Goal: Task Accomplishment & Management: Use online tool/utility

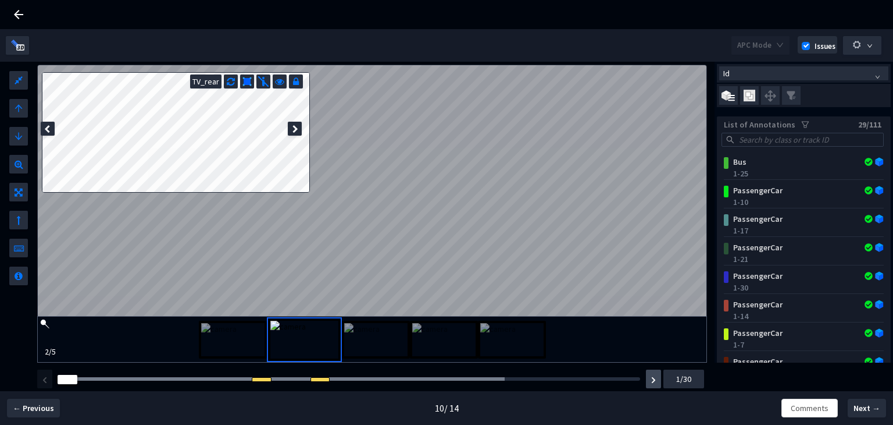
click at [647, 379] on button "button" at bounding box center [653, 378] width 15 height 19
click at [654, 379] on img "button" at bounding box center [653, 379] width 5 height 7
click at [748, 87] on span at bounding box center [749, 95] width 19 height 19
click at [0, 0] on input "checkbox" at bounding box center [0, 0] width 0 height 0
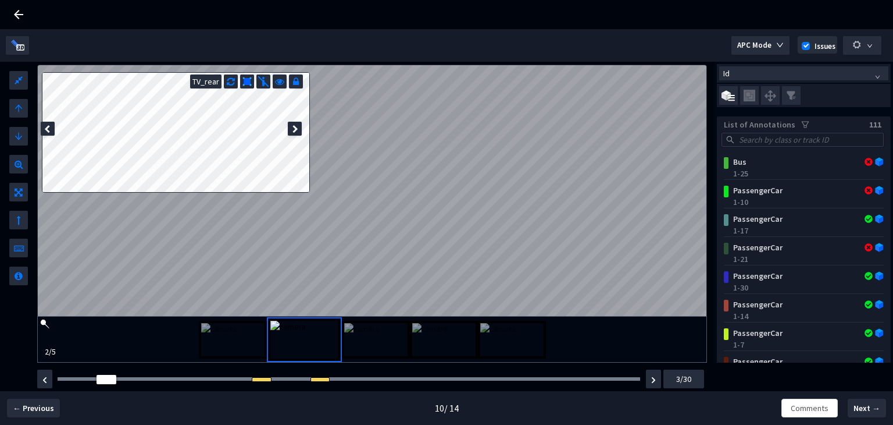
click at [779, 140] on input "search" at bounding box center [808, 139] width 142 height 13
paste input "a2f48566-4ea4-4041-b546-79a045dba479"
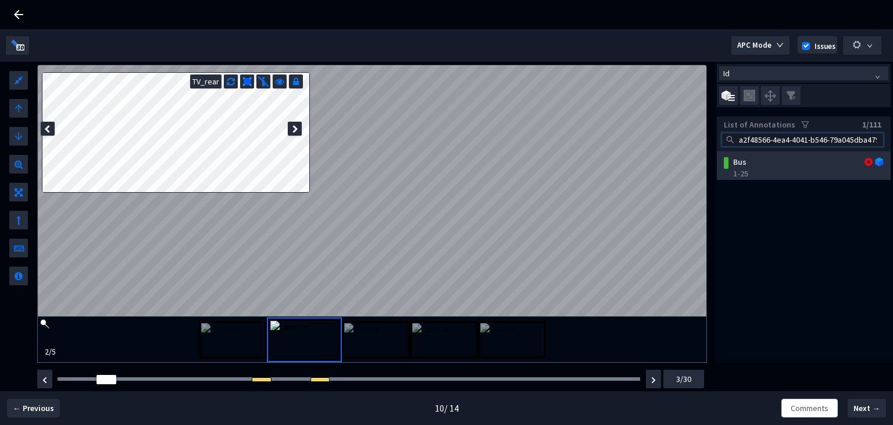
click at [776, 172] on div "1-25" at bounding box center [806, 174] width 146 height 12
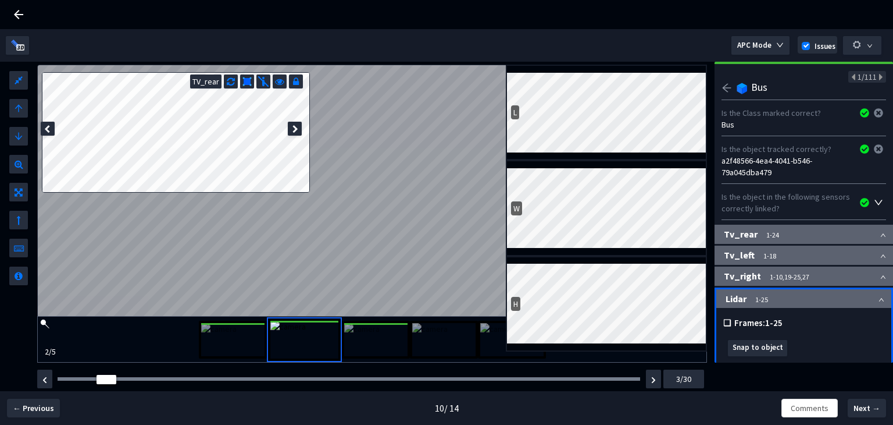
click at [365, 336] on img at bounding box center [375, 339] width 63 height 33
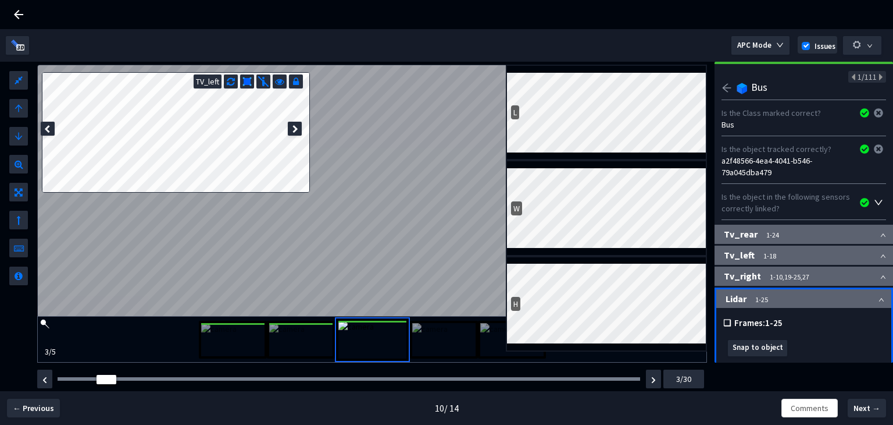
click at [273, 333] on img at bounding box center [300, 339] width 63 height 33
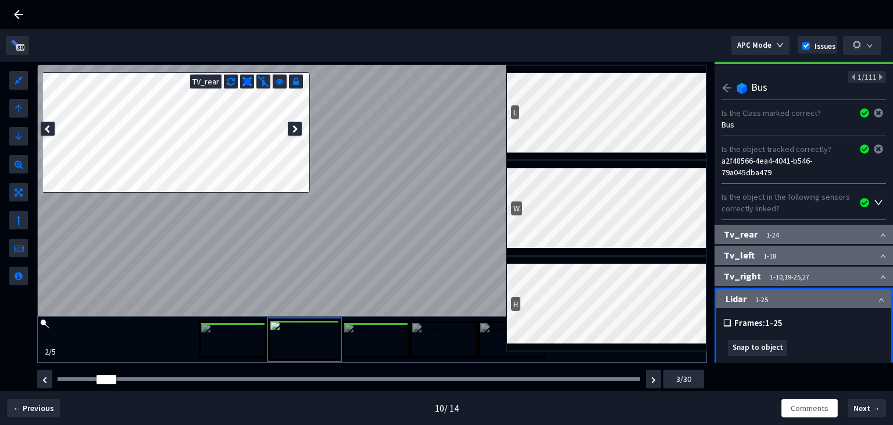
click at [237, 327] on img at bounding box center [232, 339] width 63 height 33
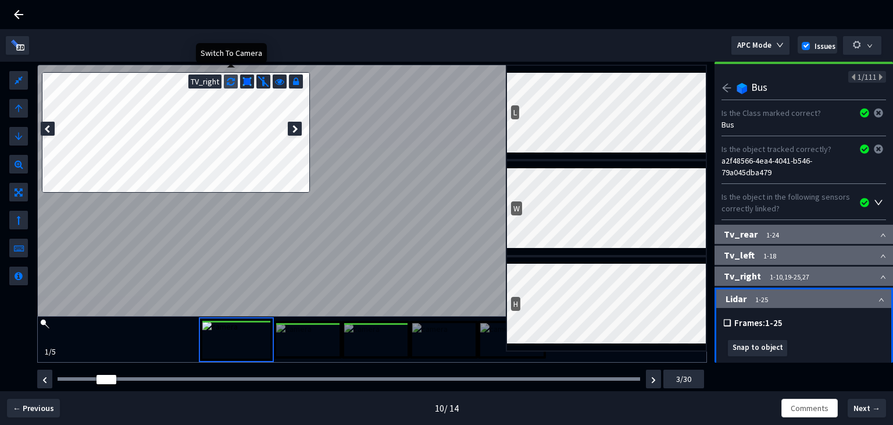
click at [235, 77] on div at bounding box center [231, 81] width 14 height 14
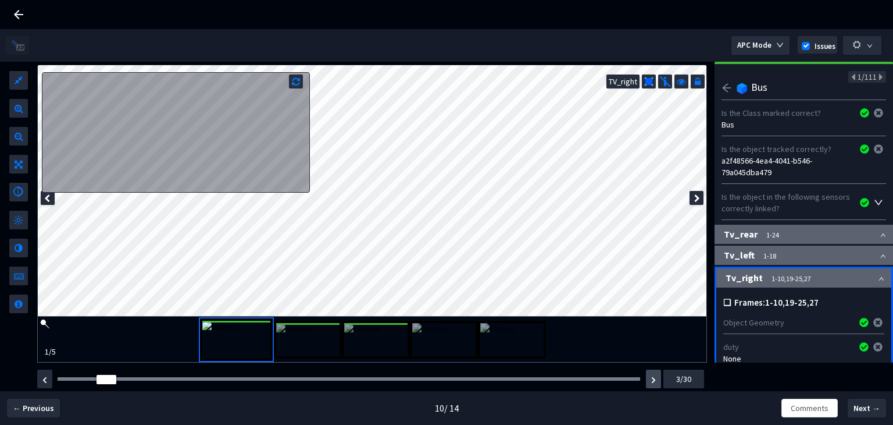
click at [654, 377] on img "button" at bounding box center [653, 379] width 5 height 7
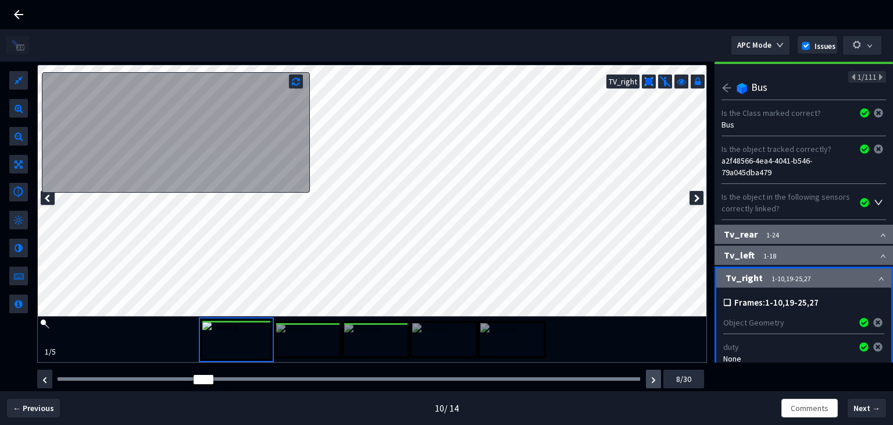
click at [654, 377] on img "button" at bounding box center [653, 379] width 5 height 7
click at [44, 380] on img "button" at bounding box center [44, 379] width 5 height 7
click at [654, 377] on img "button" at bounding box center [653, 379] width 5 height 7
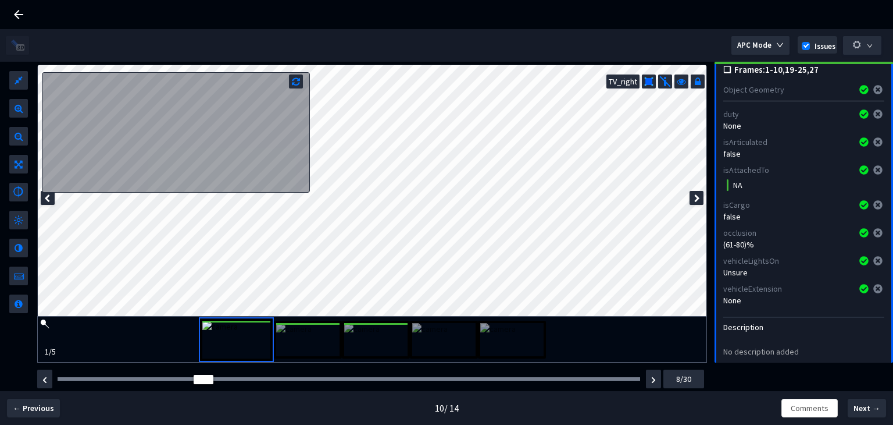
scroll to position [275, 0]
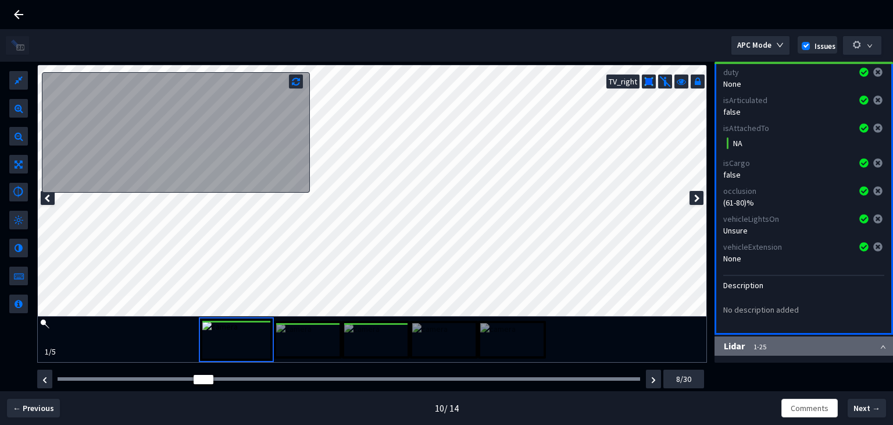
click at [362, 332] on img at bounding box center [375, 339] width 63 height 33
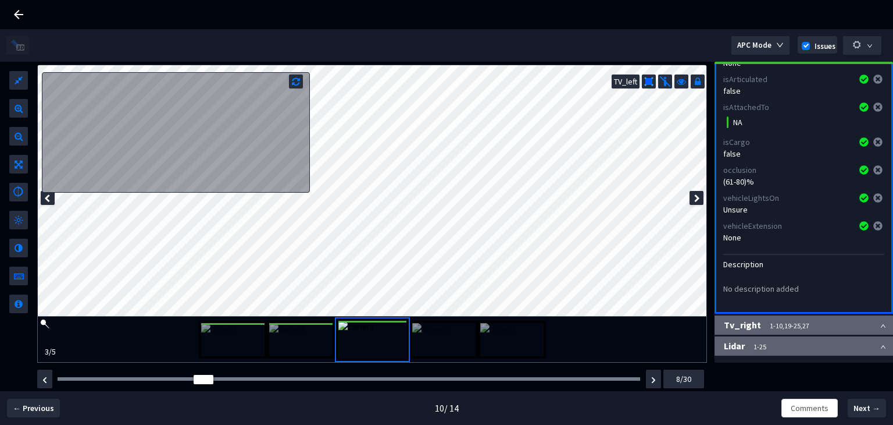
click at [291, 345] on img at bounding box center [300, 339] width 63 height 33
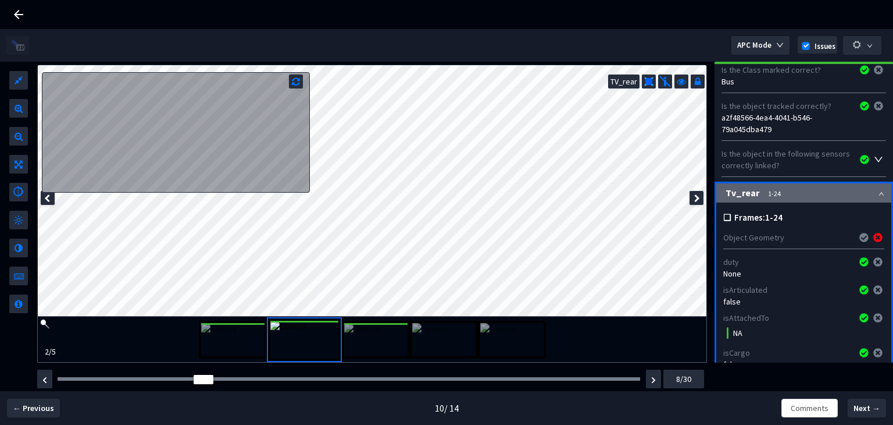
scroll to position [0, 0]
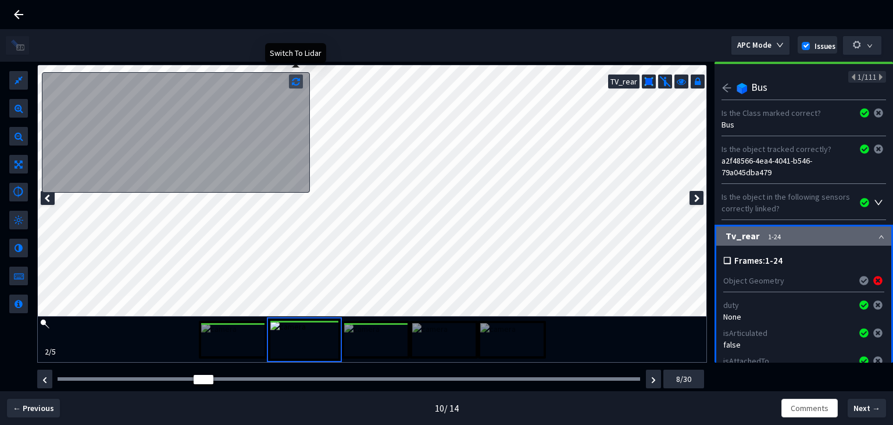
drag, startPoint x: 295, startPoint y: 76, endPoint x: 783, endPoint y: 97, distance: 489.0
click at [297, 76] on icon at bounding box center [296, 80] width 8 height 12
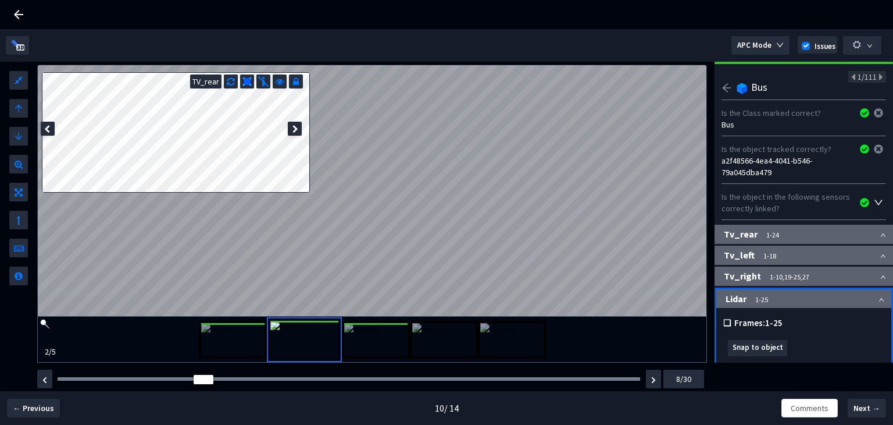
drag, startPoint x: 726, startPoint y: 87, endPoint x: 767, endPoint y: 104, distance: 44.1
click at [726, 87] on icon "arrow-left" at bounding box center [727, 88] width 10 height 10
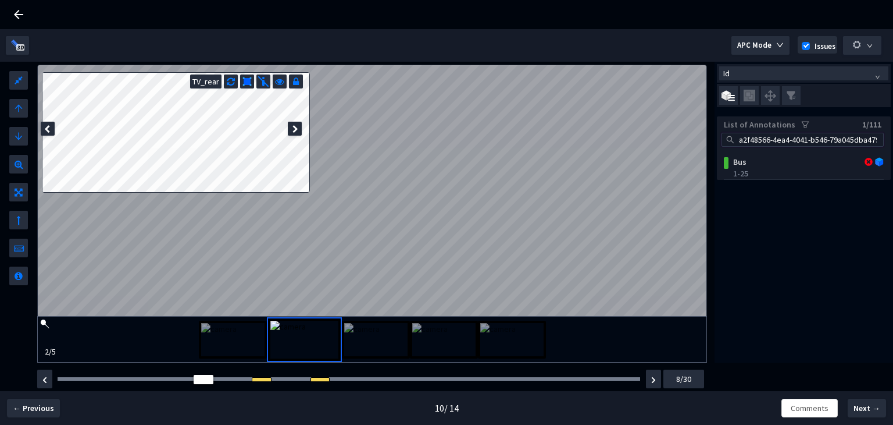
click at [796, 136] on input "a2f48566-4ea4-4041-b546-79a045dba479" at bounding box center [808, 139] width 142 height 13
paste input "5515b2db-d731-4750-9b37-2050fc862f3b"
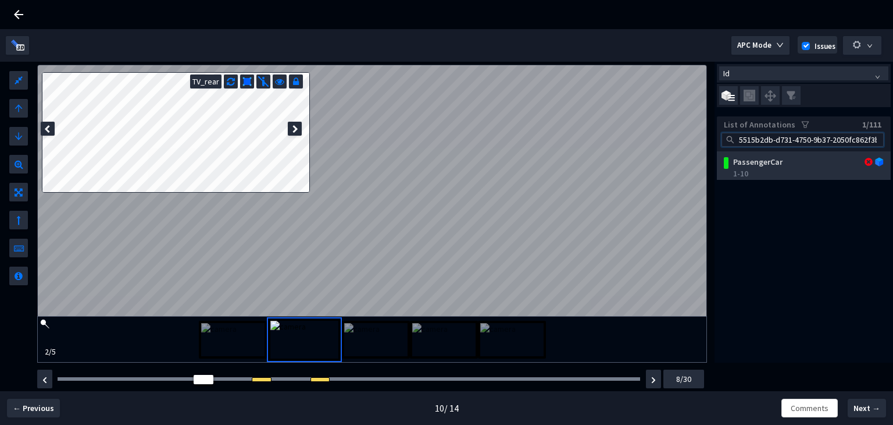
click at [775, 170] on div "1-10" at bounding box center [806, 174] width 146 height 12
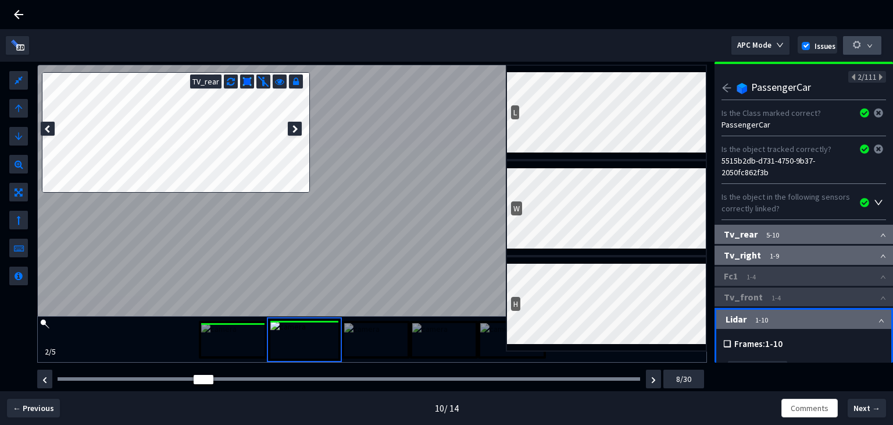
click at [868, 44] on icon "down" at bounding box center [870, 46] width 6 height 6
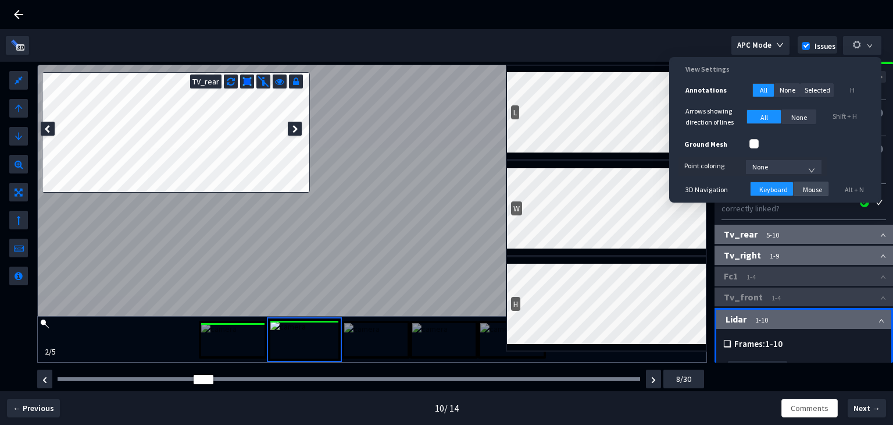
click at [815, 190] on span "Mouse" at bounding box center [812, 189] width 19 height 11
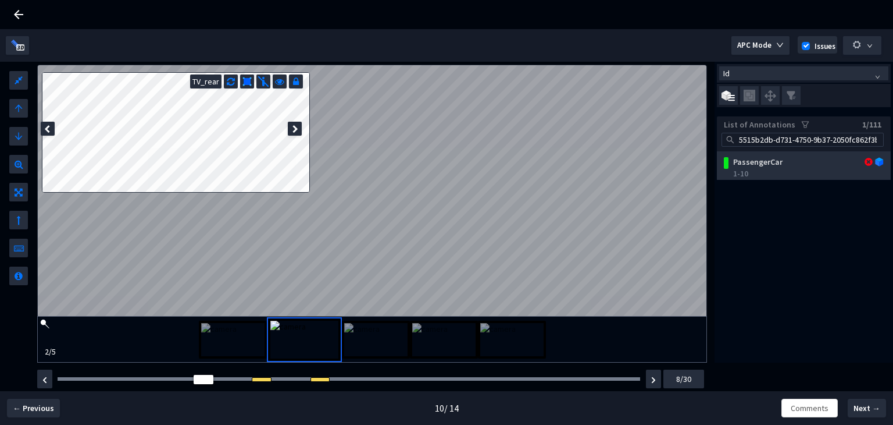
click at [754, 165] on div "PassengerCar" at bounding box center [791, 162] width 124 height 12
click at [745, 161] on div "PassengerCar" at bounding box center [791, 162] width 124 height 12
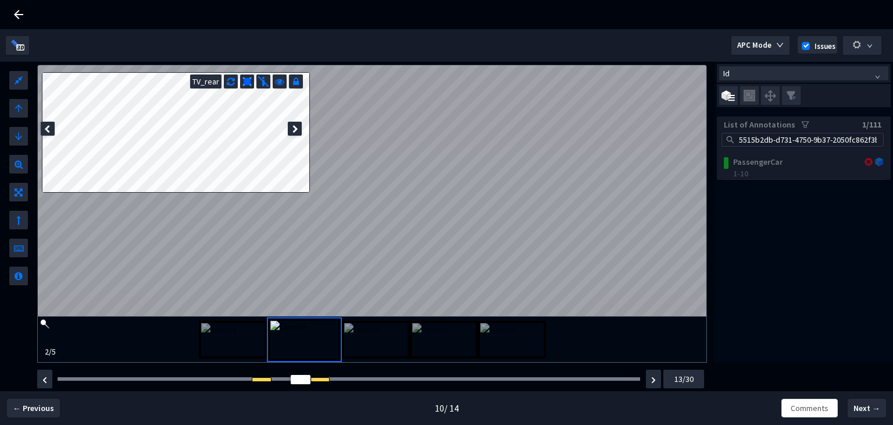
click at [797, 141] on input "5515b2db-d731-4750-9b37-2050fc862f3b" at bounding box center [808, 139] width 142 height 13
paste input "dd6a4c1f-bddf-488f-adf0-4d60e423f11a"
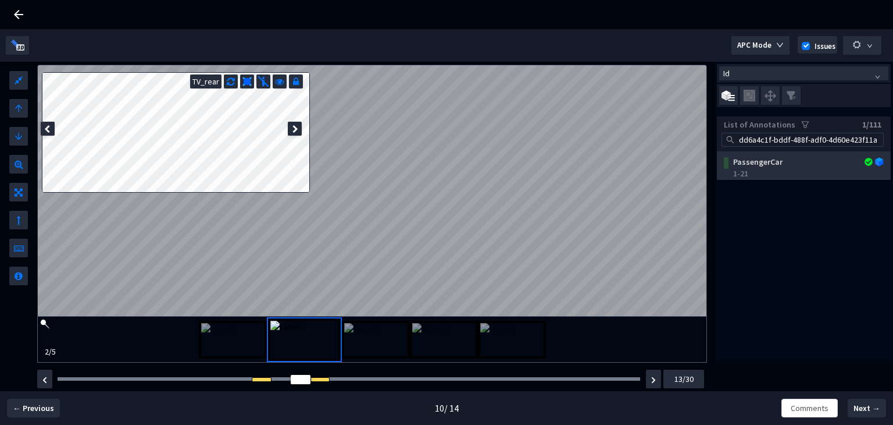
click at [777, 162] on div "PassengerCar" at bounding box center [791, 162] width 124 height 12
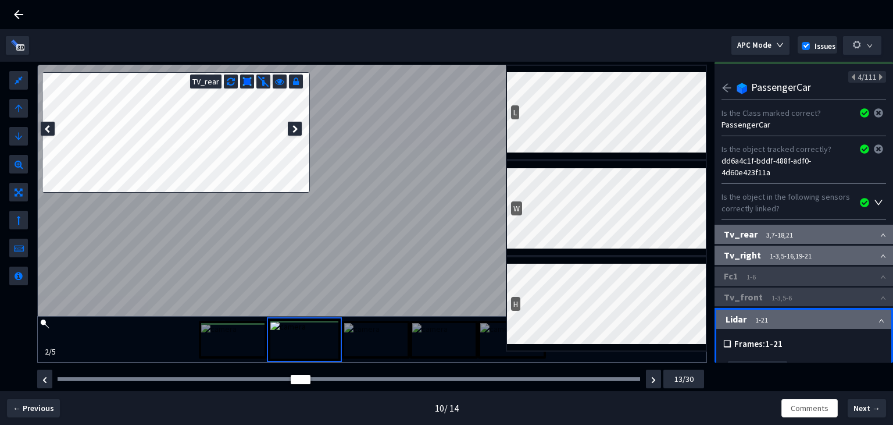
click at [454, 338] on img at bounding box center [443, 339] width 63 height 33
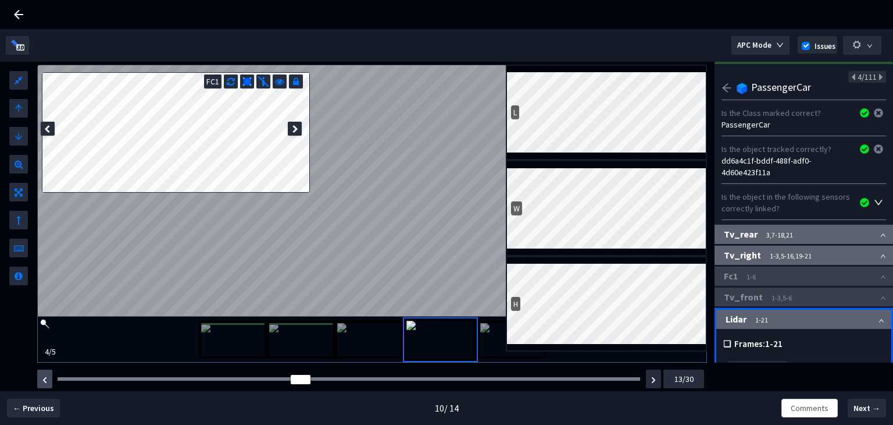
click at [47, 380] on img "button" at bounding box center [44, 379] width 5 height 7
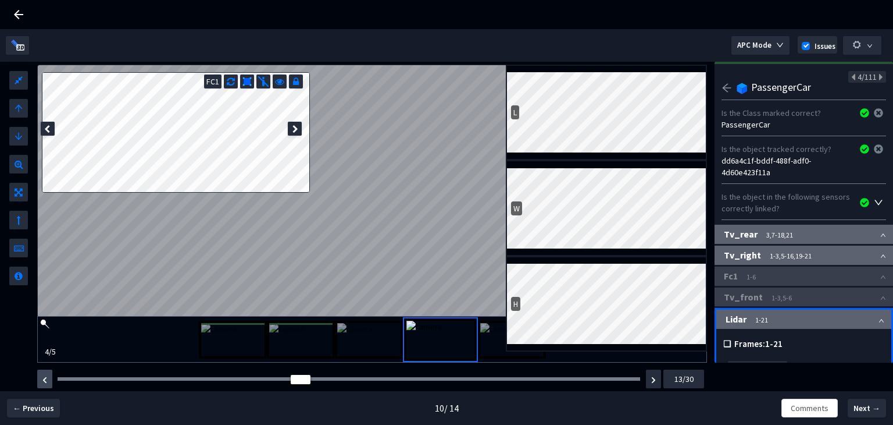
click at [47, 380] on img "button" at bounding box center [44, 379] width 5 height 7
click at [47, 380] on button "button" at bounding box center [44, 378] width 15 height 19
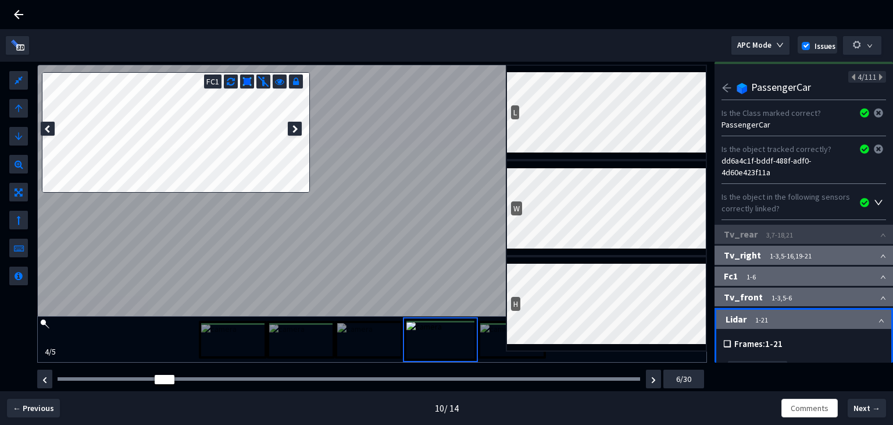
click at [209, 79] on div "FC1" at bounding box center [212, 81] width 17 height 14
click at [45, 377] on img "button" at bounding box center [44, 379] width 5 height 7
click at [230, 80] on icon at bounding box center [231, 80] width 8 height 12
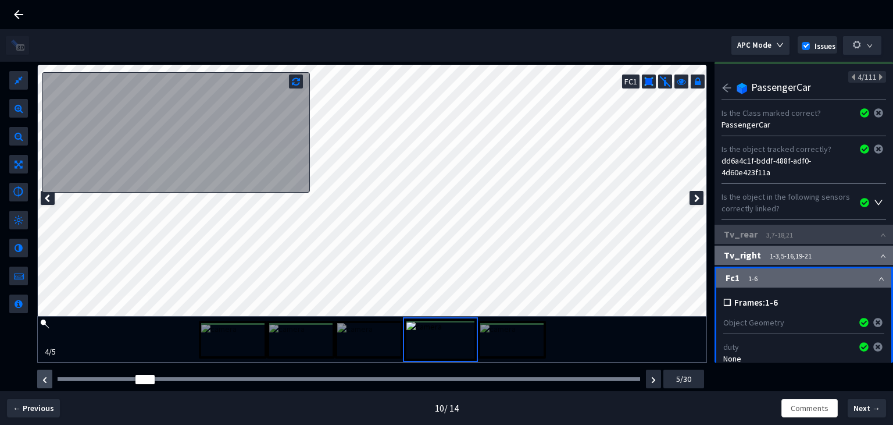
click at [45, 375] on button "button" at bounding box center [44, 378] width 15 height 19
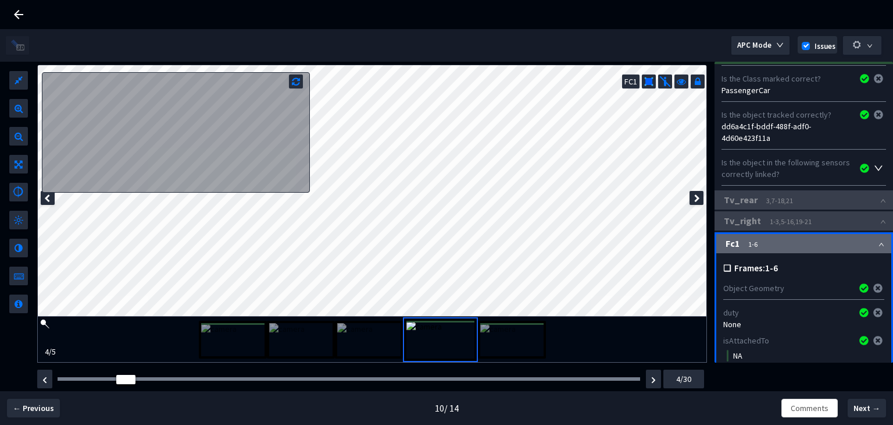
scroll to position [9, 0]
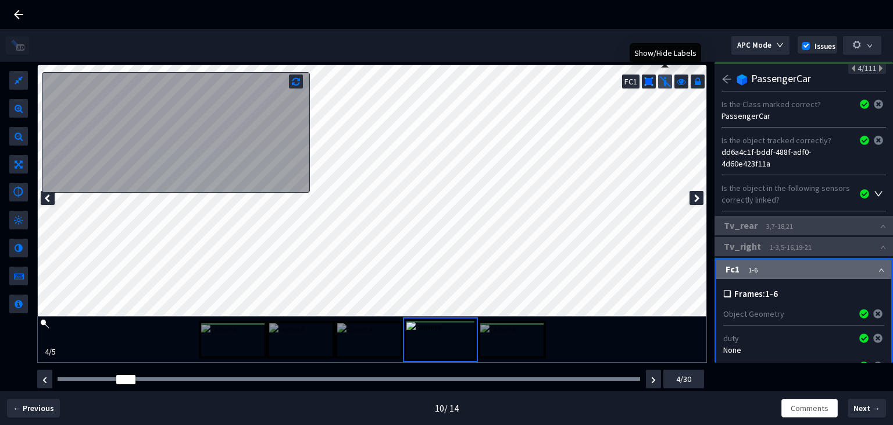
click at [665, 78] on img at bounding box center [666, 82] width 12 height 12
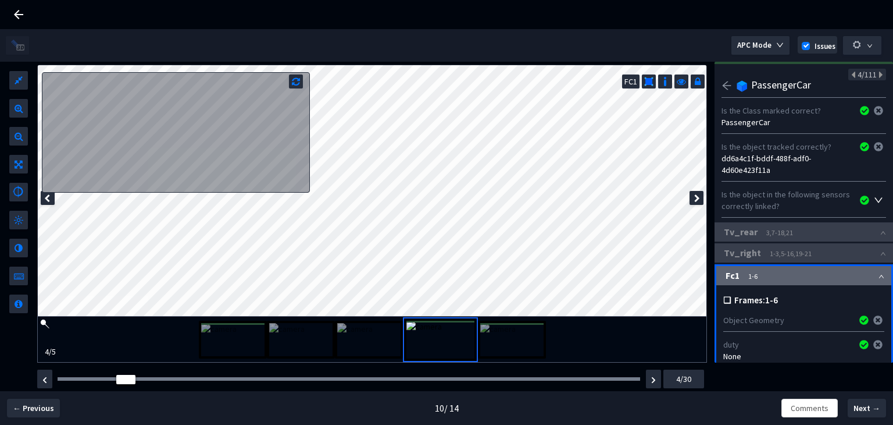
scroll to position [0, 0]
click at [729, 83] on icon "arrow-left" at bounding box center [727, 88] width 10 height 10
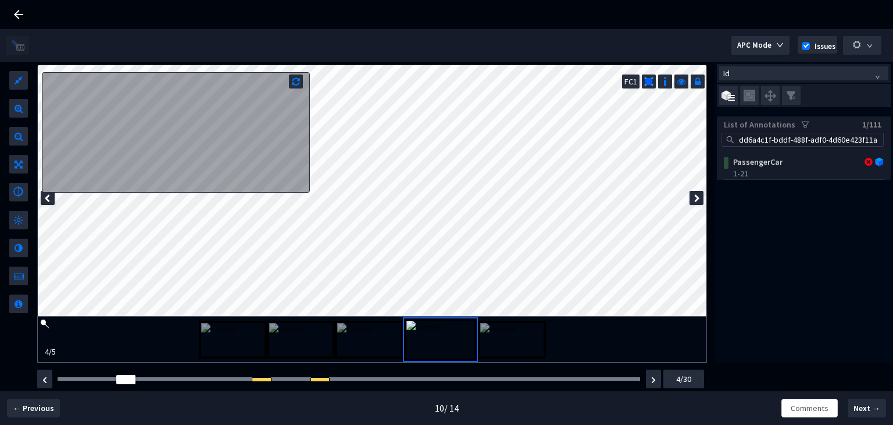
click at [768, 137] on input "dd6a4c1f-bddf-488f-adf0-4d60e423f11a" at bounding box center [808, 139] width 142 height 13
paste input "6dc6ee75-d43e-4478-94cb-fa081291a7c6"
type input "6dc6ee75-d43e-4478-94cb-fa081291a7c6"
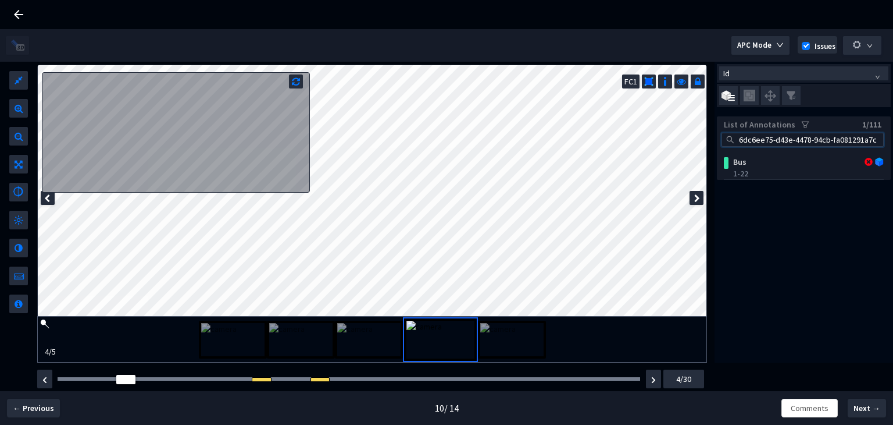
click at [363, 343] on img at bounding box center [368, 339] width 63 height 33
click at [323, 333] on img at bounding box center [300, 339] width 63 height 33
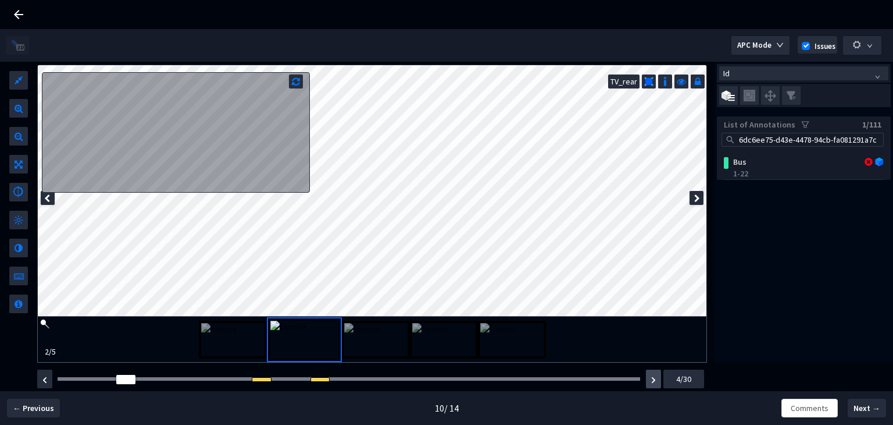
click at [651, 377] on img "button" at bounding box center [653, 379] width 5 height 7
click at [650, 378] on button "button" at bounding box center [653, 378] width 15 height 19
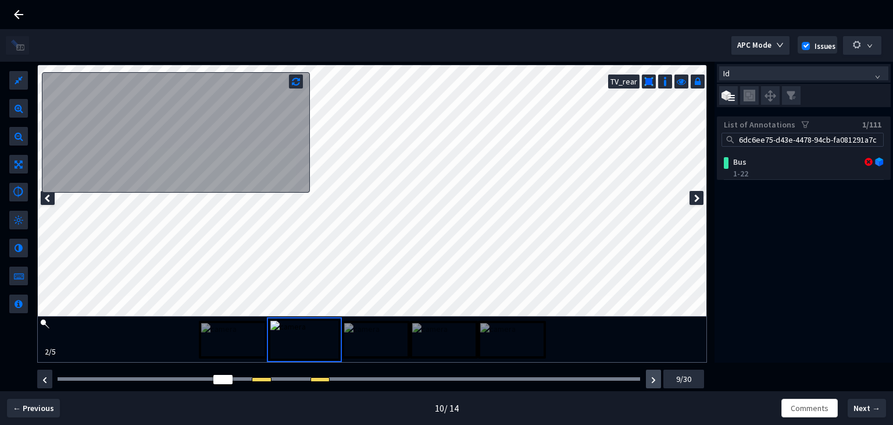
click at [649, 379] on button "button" at bounding box center [653, 378] width 15 height 19
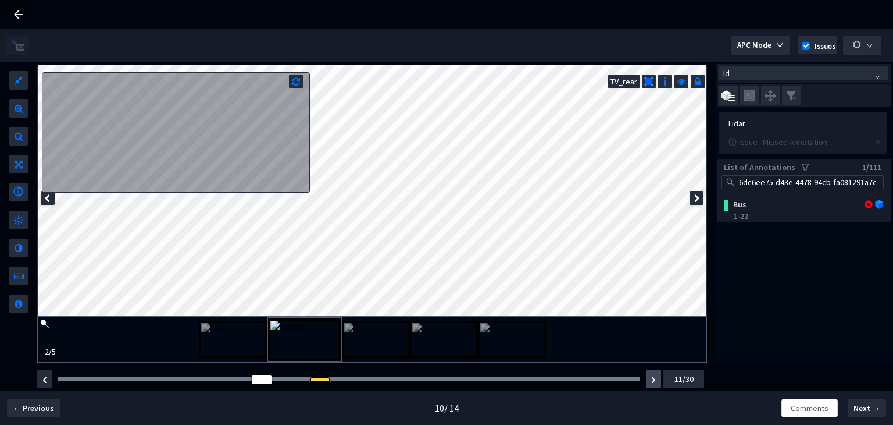
click at [649, 379] on button "button" at bounding box center [653, 378] width 15 height 19
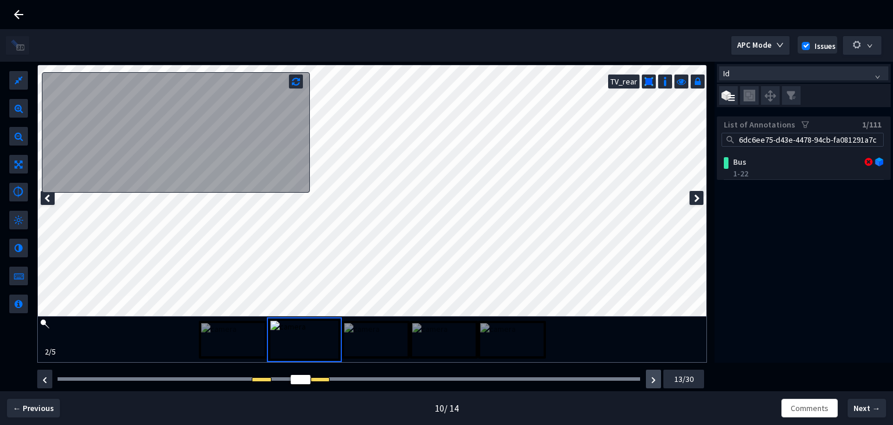
click at [649, 379] on button "button" at bounding box center [653, 378] width 15 height 19
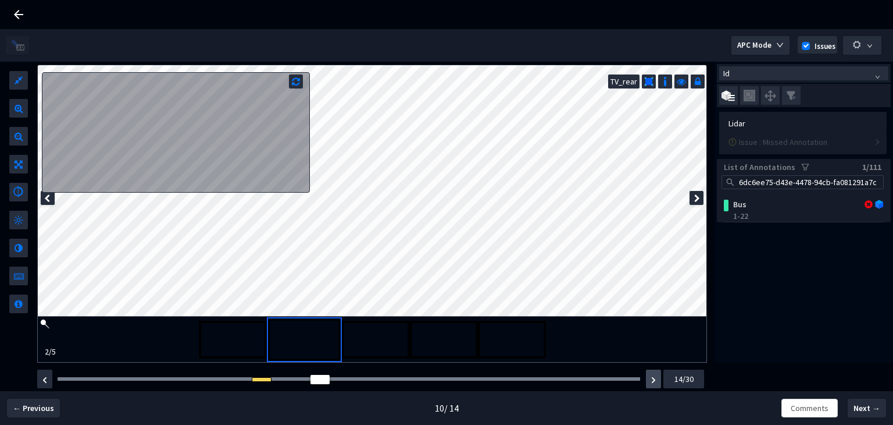
click at [649, 379] on button "button" at bounding box center [653, 378] width 15 height 19
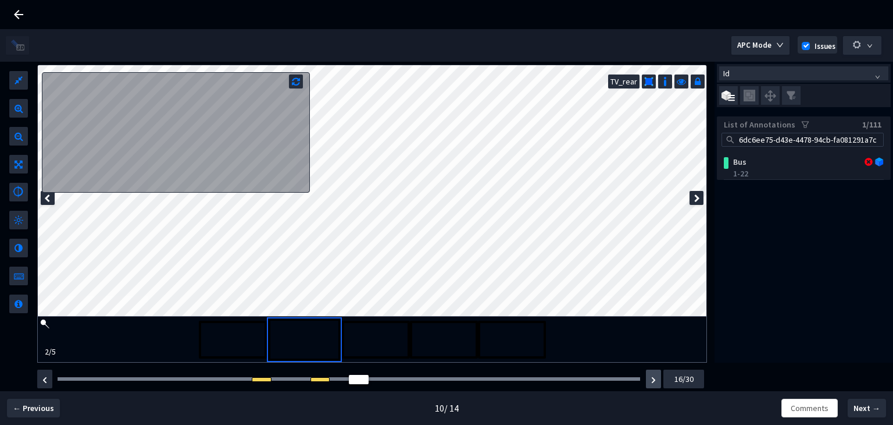
click at [649, 379] on button "button" at bounding box center [653, 378] width 15 height 19
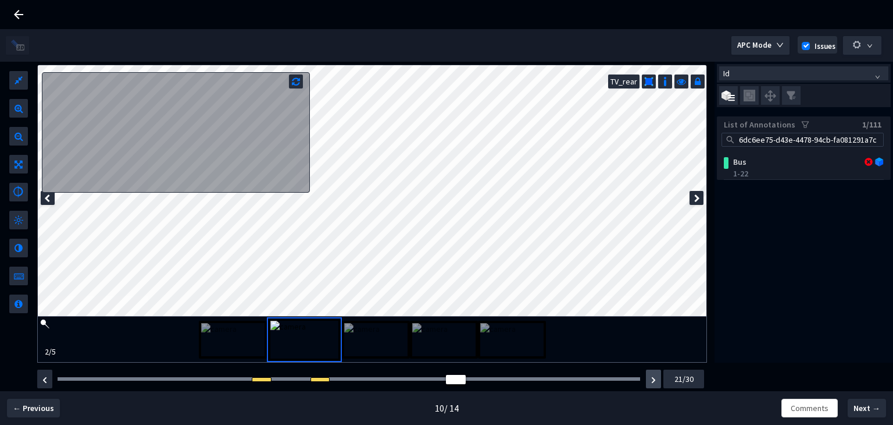
click at [649, 379] on button "button" at bounding box center [653, 378] width 15 height 19
click at [656, 382] on button "button" at bounding box center [653, 378] width 15 height 19
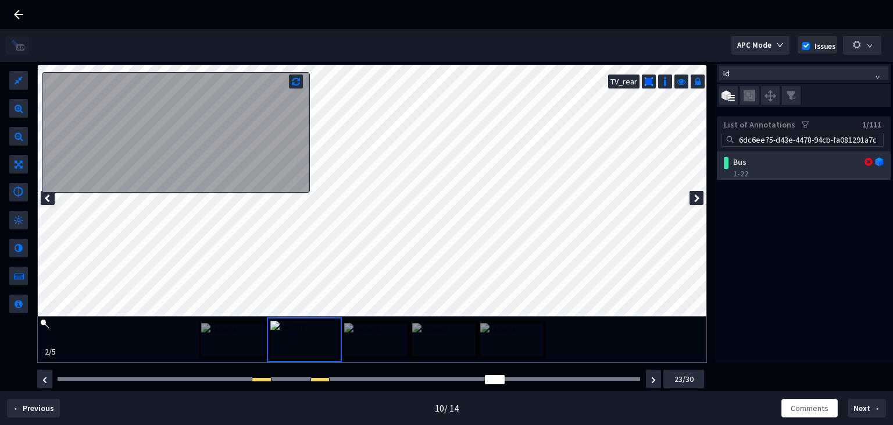
click at [764, 169] on div "1-22" at bounding box center [806, 174] width 146 height 12
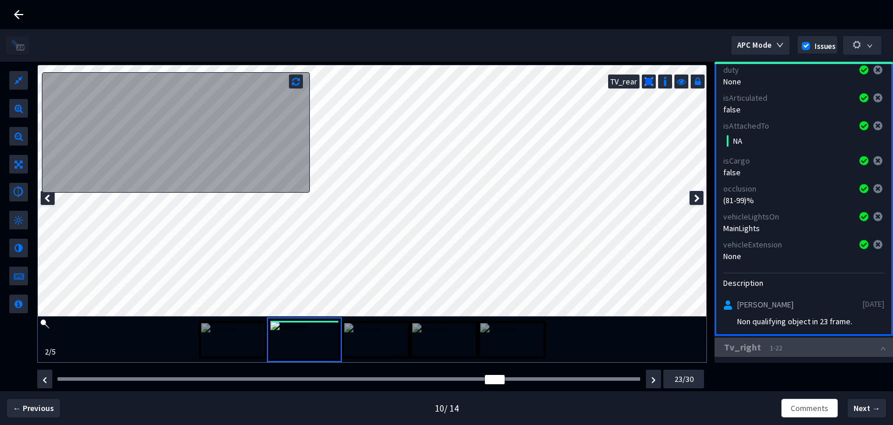
scroll to position [237, 0]
click at [225, 326] on img at bounding box center [232, 339] width 63 height 33
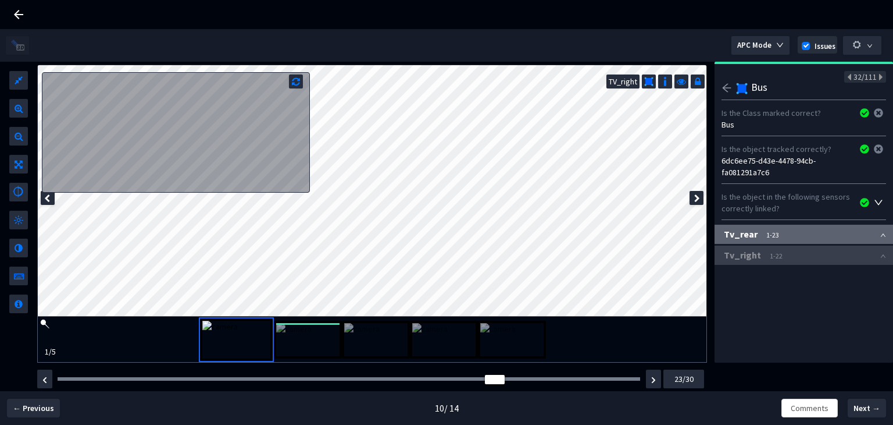
click at [298, 333] on img at bounding box center [307, 339] width 63 height 33
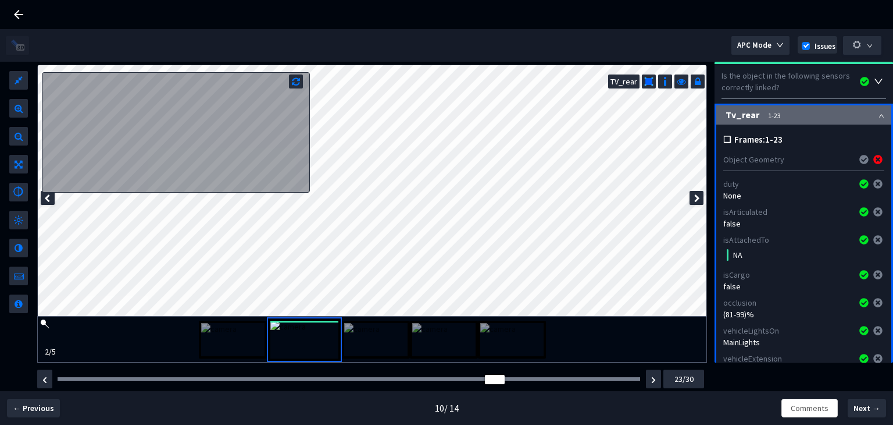
scroll to position [120, 0]
click at [516, 350] on img at bounding box center [511, 339] width 63 height 33
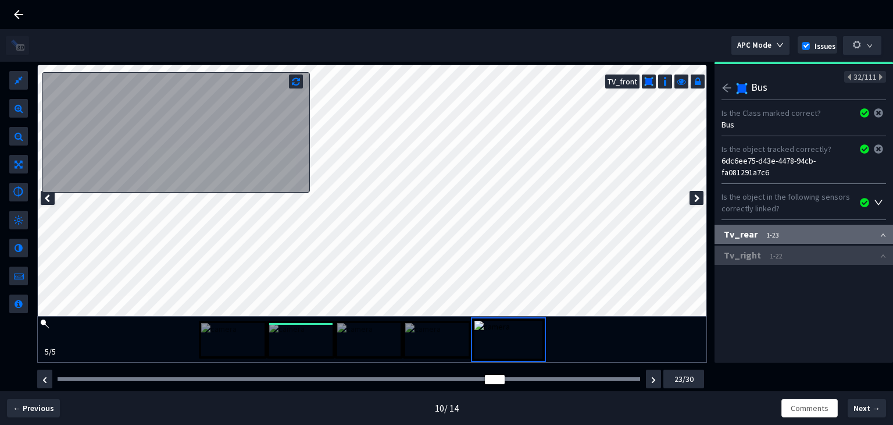
scroll to position [0, 0]
click at [443, 329] on img at bounding box center [436, 339] width 63 height 33
click at [368, 341] on img at bounding box center [368, 339] width 63 height 33
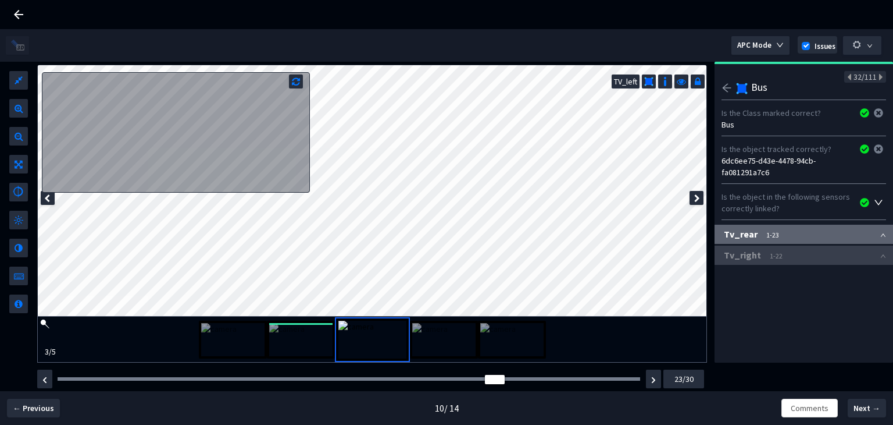
click at [311, 333] on img at bounding box center [300, 339] width 63 height 33
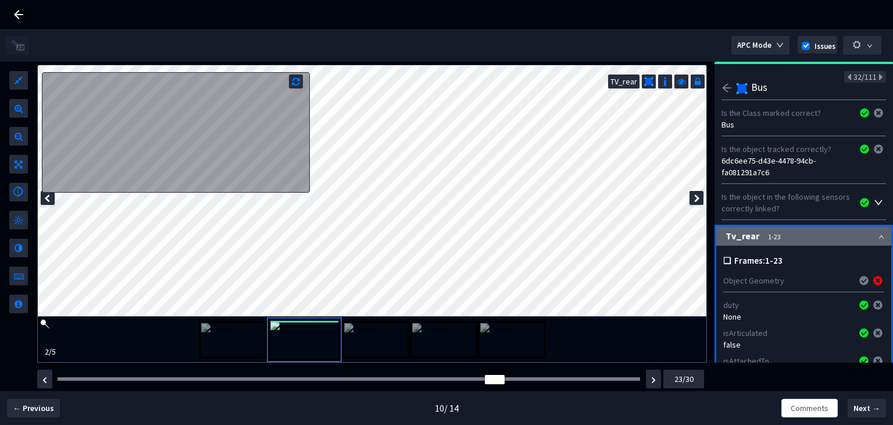
click at [722, 89] on icon "arrow-left" at bounding box center [727, 88] width 10 height 10
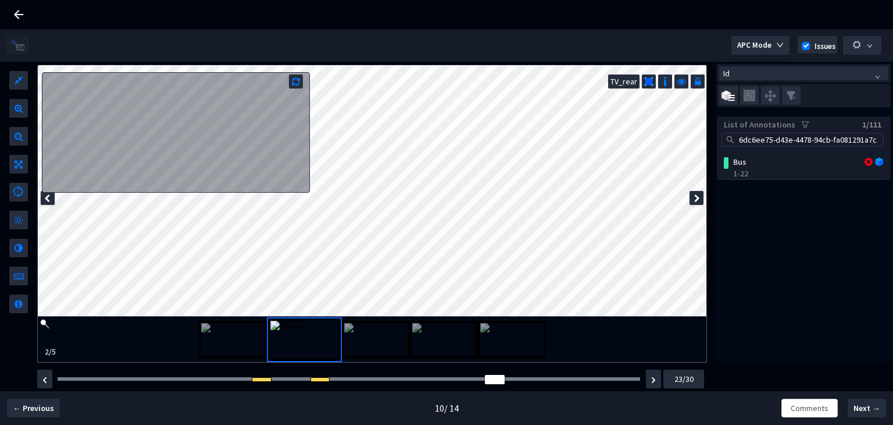
click at [840, 138] on input "6dc6ee75-d43e-4478-94cb-fa081291a7c6" at bounding box center [808, 139] width 142 height 13
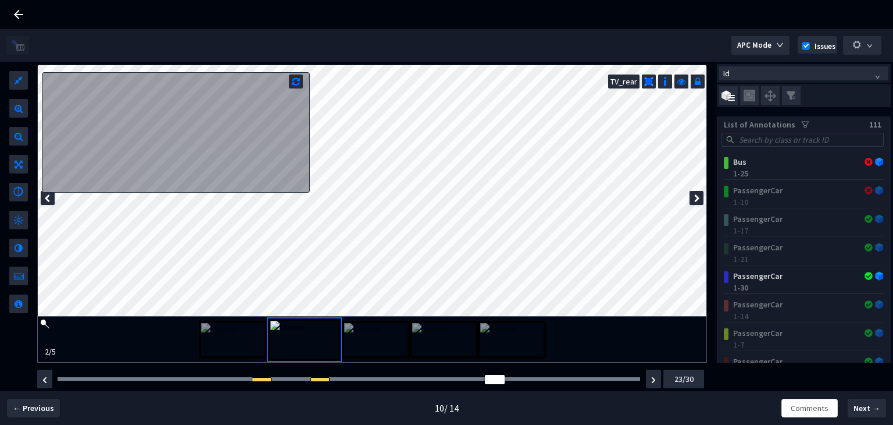
click at [752, 143] on input "search" at bounding box center [808, 139] width 142 height 13
paste input "d20fce80-3a32-4f22-b8aa-2c194d8df361"
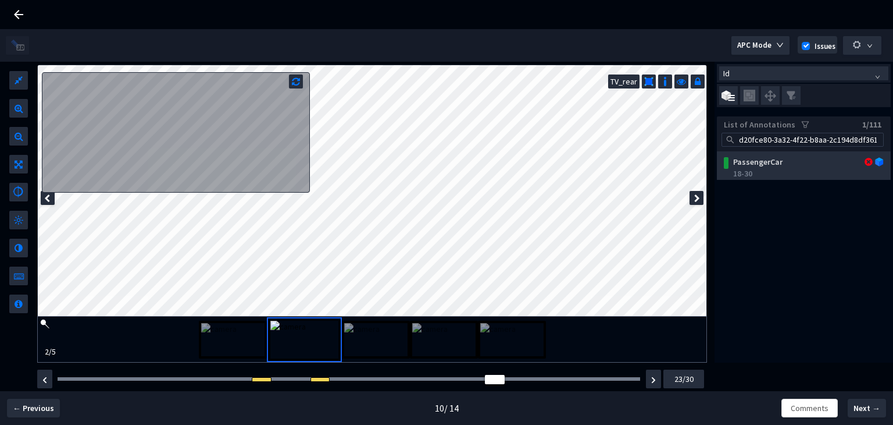
click at [762, 172] on div "18-30" at bounding box center [806, 174] width 146 height 12
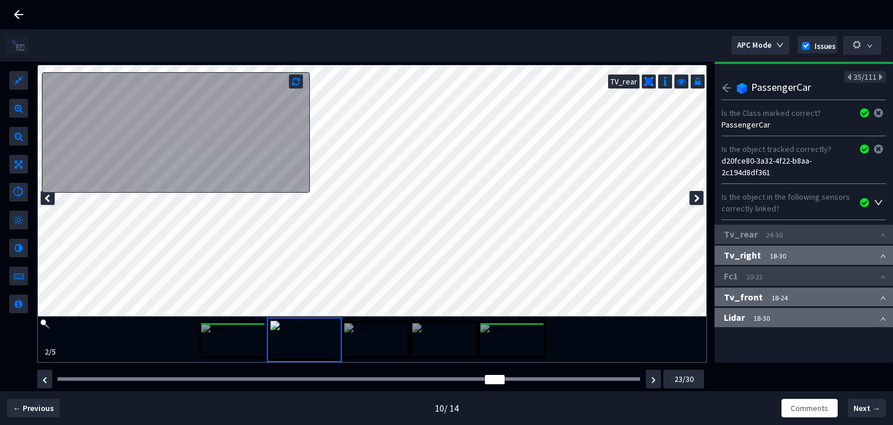
click at [379, 341] on img at bounding box center [375, 339] width 63 height 33
click at [522, 332] on img at bounding box center [511, 339] width 63 height 33
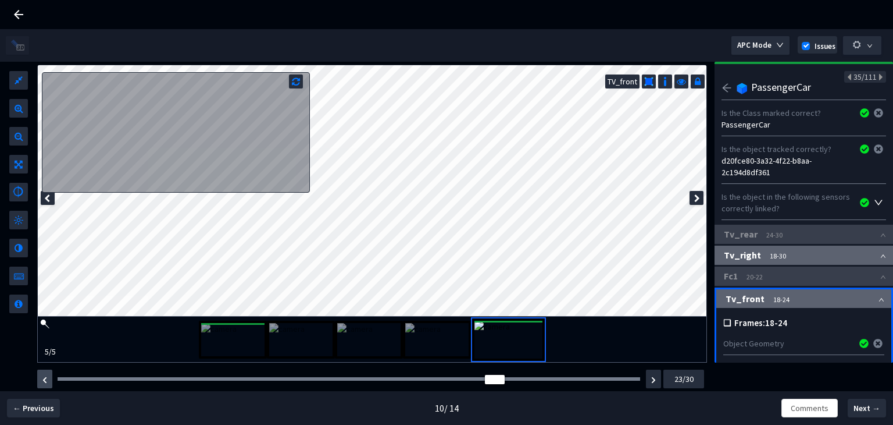
click at [47, 377] on img "button" at bounding box center [44, 379] width 5 height 7
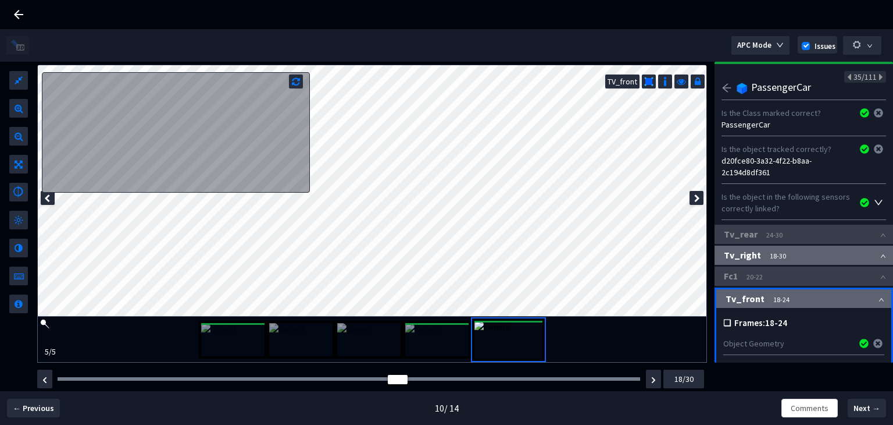
click at [728, 88] on icon "arrow-left" at bounding box center [727, 88] width 10 height 10
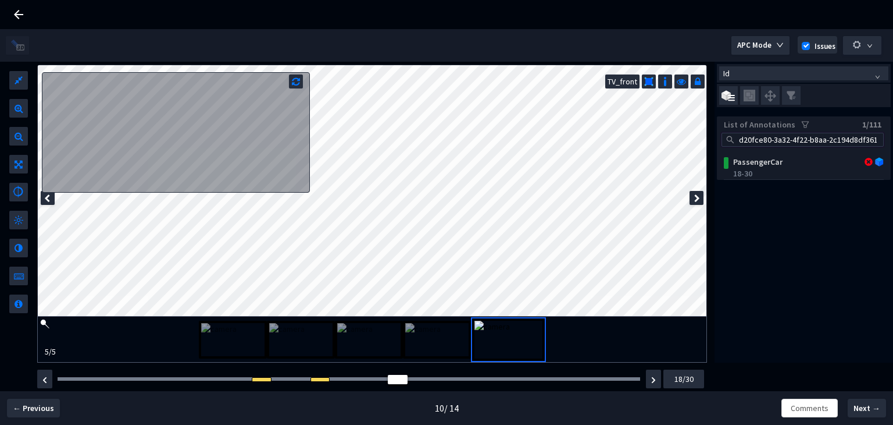
click at [813, 138] on input "d20fce80-3a32-4f22-b8aa-2c194d8df361" at bounding box center [808, 139] width 142 height 13
paste input "f25eb37-6a99-44ea-9ddc-4dc2af395e3e"
click at [433, 347] on img at bounding box center [436, 339] width 63 height 33
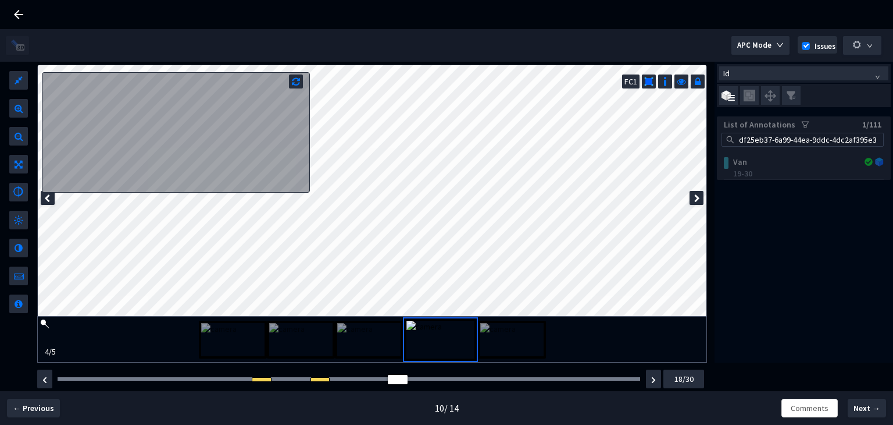
click at [368, 336] on img at bounding box center [368, 339] width 63 height 33
click at [290, 336] on img at bounding box center [300, 339] width 63 height 33
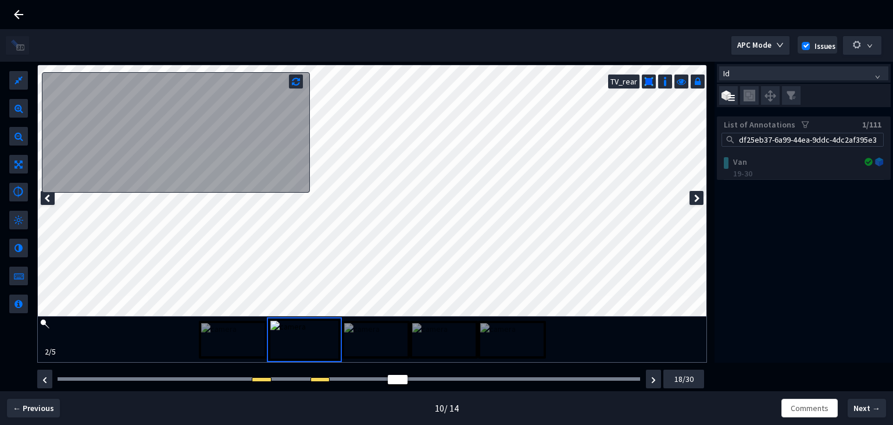
click at [236, 336] on img at bounding box center [232, 339] width 63 height 33
click at [654, 382] on img "button" at bounding box center [653, 379] width 5 height 7
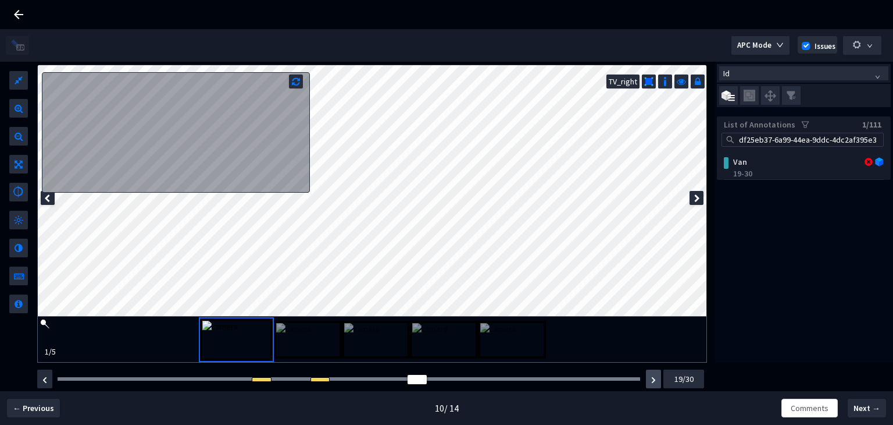
click at [654, 377] on img "button" at bounding box center [653, 379] width 5 height 7
click at [654, 376] on img "button" at bounding box center [653, 379] width 5 height 7
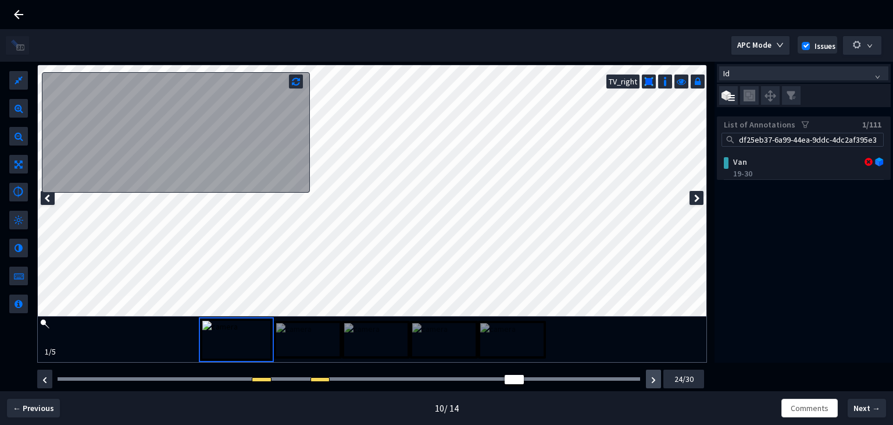
click at [654, 376] on img "button" at bounding box center [653, 379] width 5 height 7
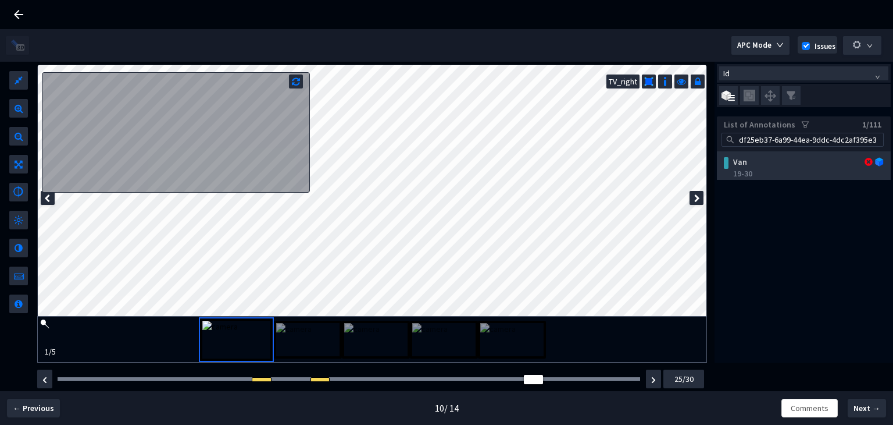
click at [782, 170] on div "19-30" at bounding box center [806, 174] width 146 height 12
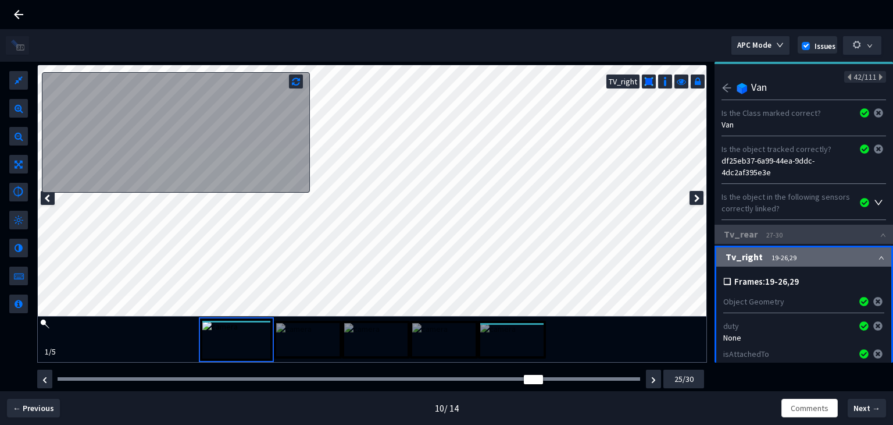
click at [728, 88] on icon "arrow-left" at bounding box center [726, 88] width 9 height 8
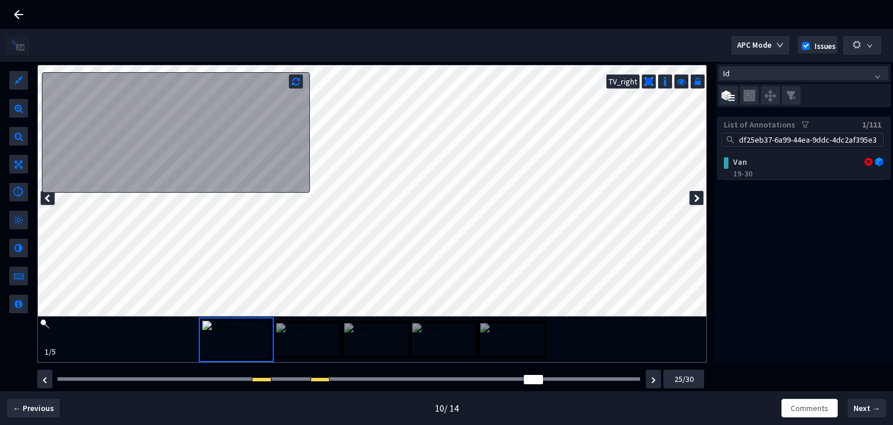
click at [768, 142] on input "df25eb37-6a99-44ea-9ddc-4dc2af395e3e" at bounding box center [808, 139] width 142 height 13
click at [768, 141] on input "df25eb37-6a99-44ea-9ddc-4dc2af395e3e" at bounding box center [808, 139] width 142 height 13
paste input "88340640-366f-4d9e-81cf-33f6f1a2444c"
type input "88340640-366f-4d9e-81cf-33f6f1a2444c"
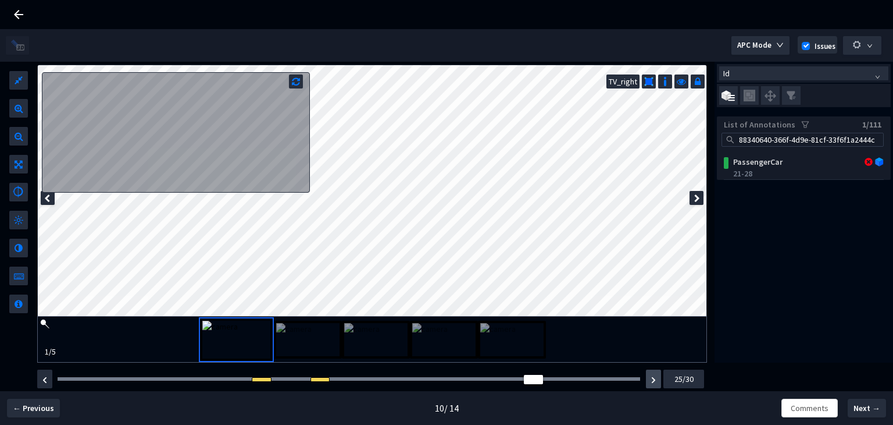
click at [650, 382] on button "button" at bounding box center [653, 378] width 15 height 19
click at [650, 379] on button "button" at bounding box center [653, 378] width 15 height 19
click at [652, 379] on img "button" at bounding box center [653, 379] width 5 height 7
click at [298, 346] on img at bounding box center [307, 339] width 63 height 33
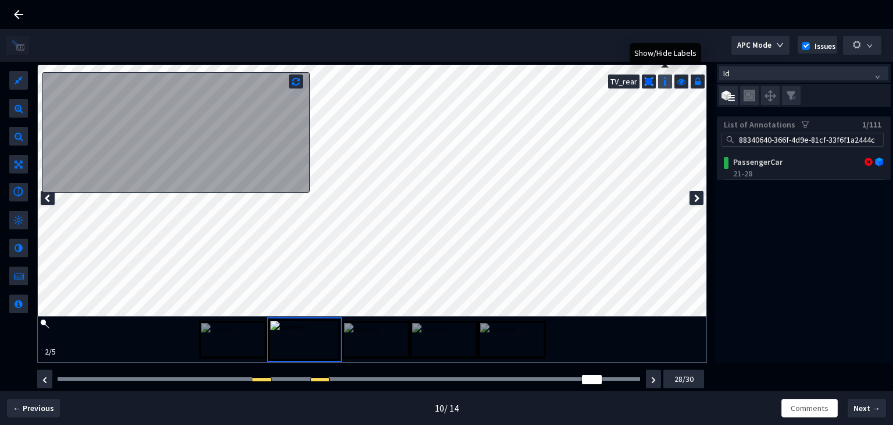
click at [668, 83] on img at bounding box center [666, 82] width 12 height 12
click at [667, 82] on img at bounding box center [666, 82] width 12 height 12
click at [382, 332] on img at bounding box center [375, 339] width 63 height 33
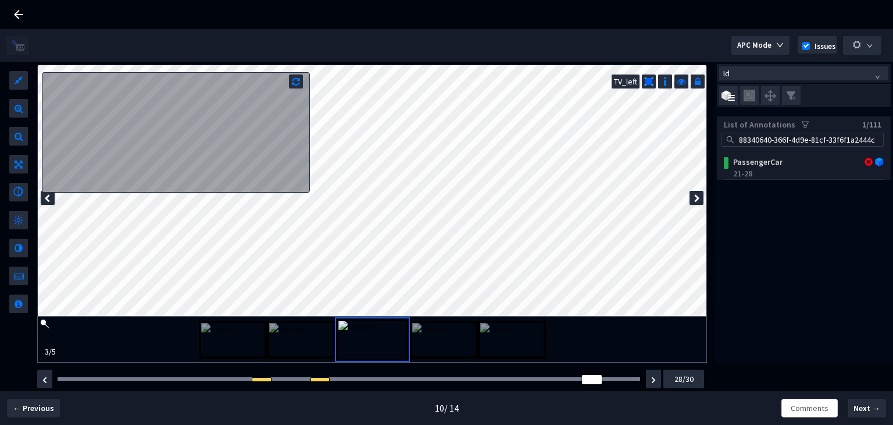
click at [453, 349] on img at bounding box center [443, 339] width 63 height 33
click at [497, 343] on img at bounding box center [511, 339] width 63 height 33
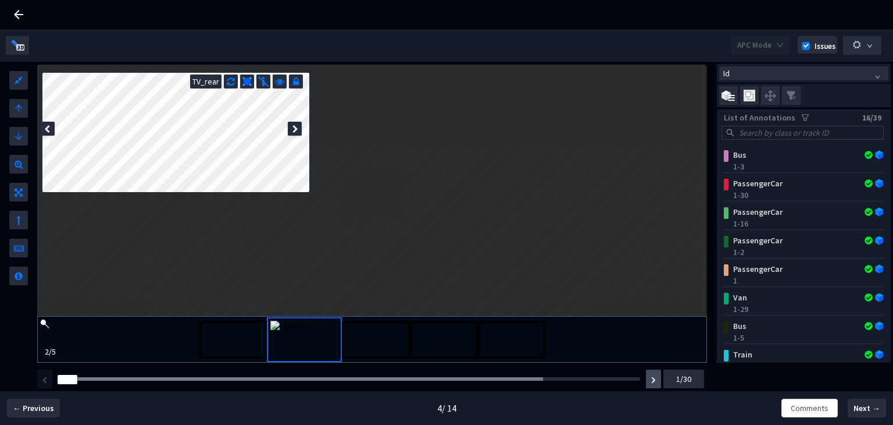
click at [653, 381] on img "button" at bounding box center [653, 379] width 5 height 7
click at [653, 380] on img "button" at bounding box center [653, 379] width 5 height 7
click at [653, 379] on img "button" at bounding box center [653, 379] width 5 height 7
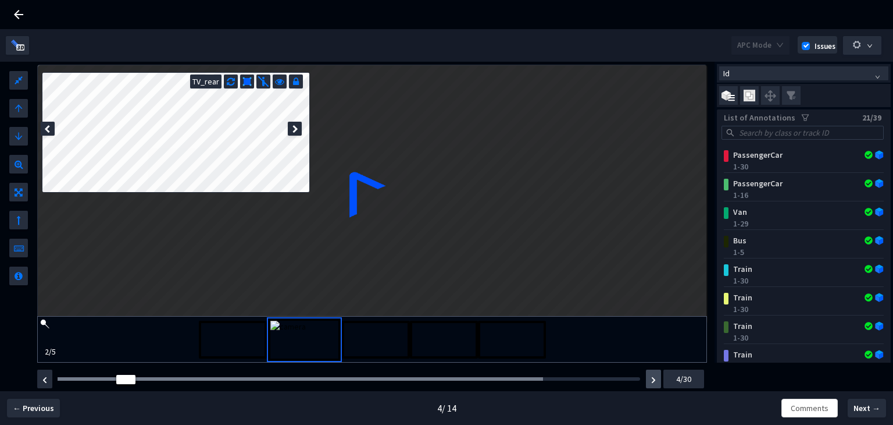
click at [653, 379] on img "button" at bounding box center [653, 379] width 5 height 7
click at [654, 377] on img "button" at bounding box center [653, 379] width 5 height 7
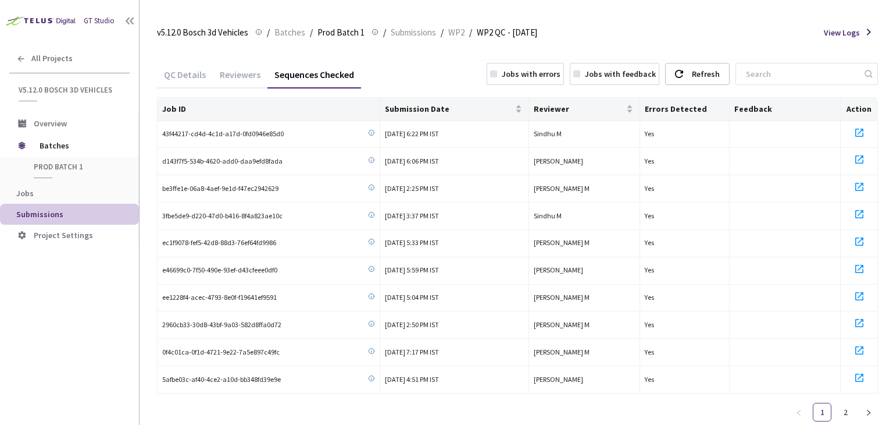
scroll to position [28, 0]
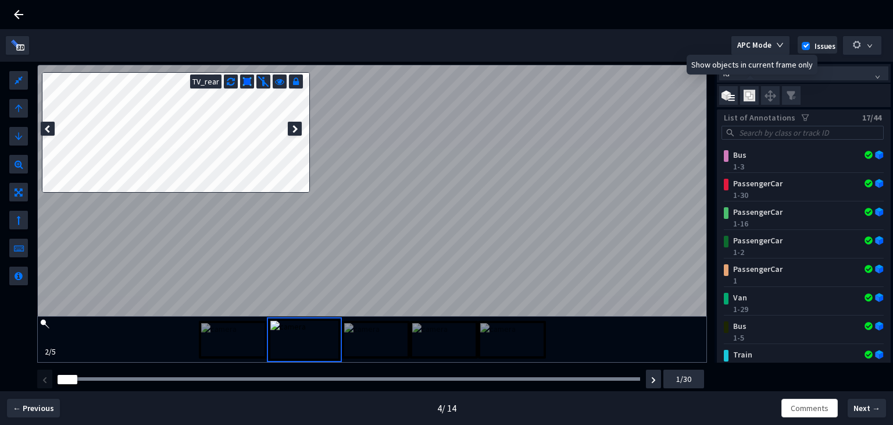
click at [744, 92] on img at bounding box center [750, 96] width 12 height 12
click at [0, 0] on input "checkbox" at bounding box center [0, 0] width 0 height 0
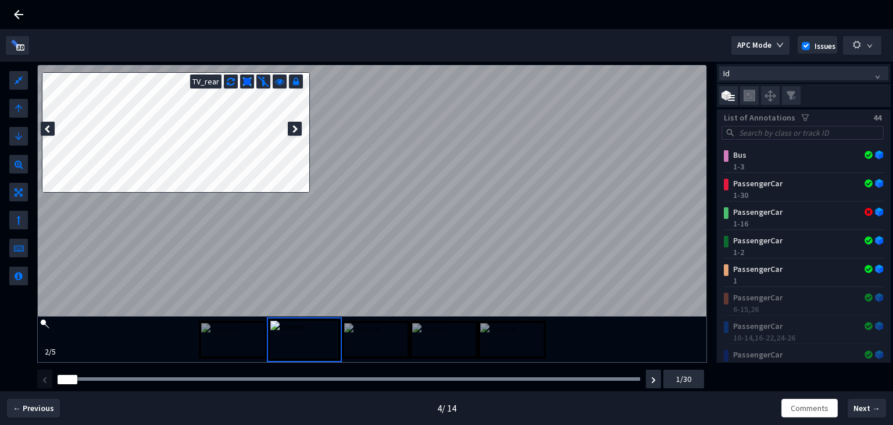
click at [767, 129] on input "search" at bounding box center [808, 132] width 142 height 13
paste input "038df3c0-cb13-41a2-bebf-2bfb94e8630c"
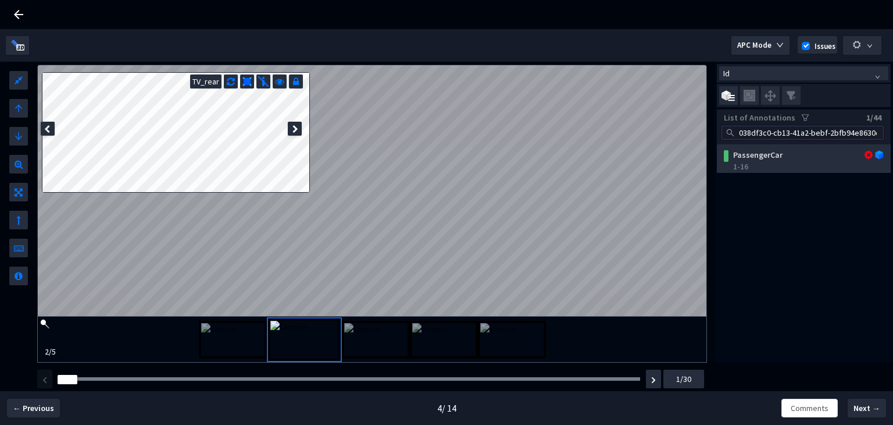
type input "038df3c0-cb13-41a2-bebf-2bfb94e8630c"
click at [768, 161] on div "1-16" at bounding box center [806, 167] width 146 height 12
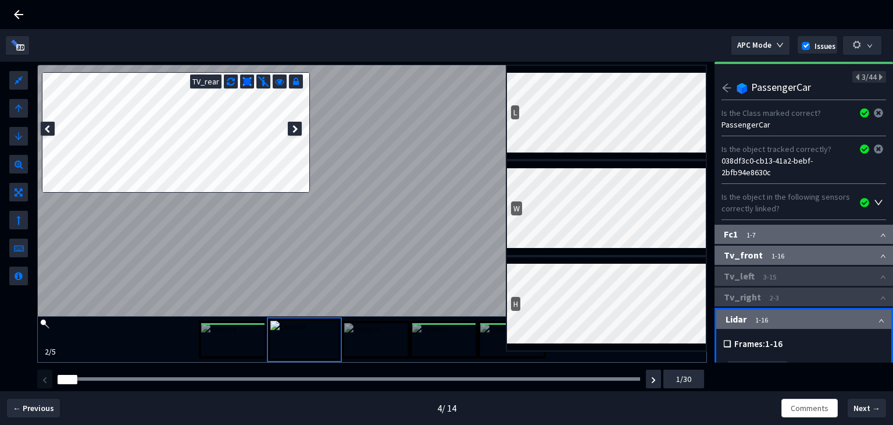
click at [255, 336] on img at bounding box center [232, 339] width 63 height 33
click at [490, 336] on img at bounding box center [511, 339] width 63 height 33
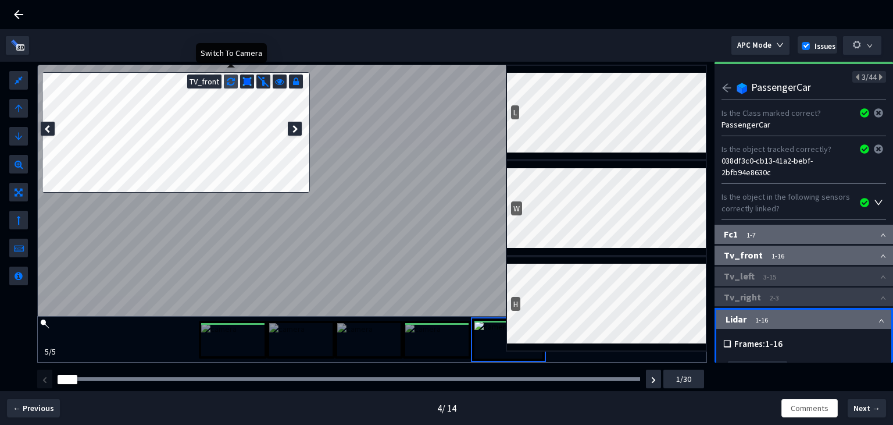
click at [229, 82] on icon at bounding box center [231, 80] width 8 height 12
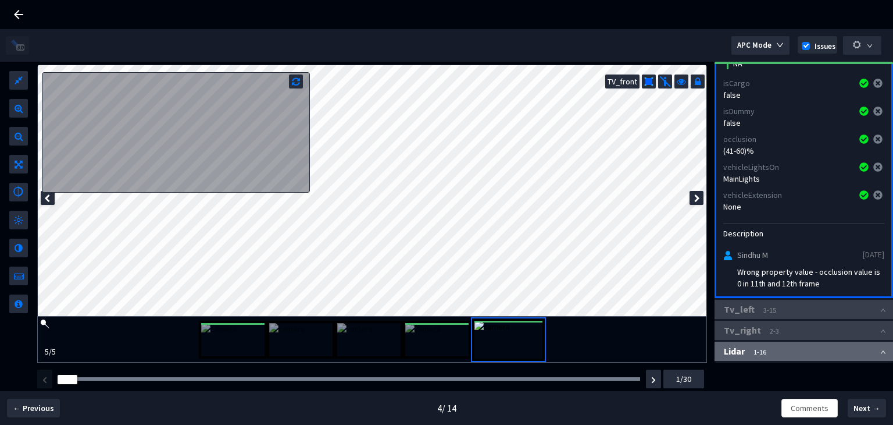
scroll to position [311, 0]
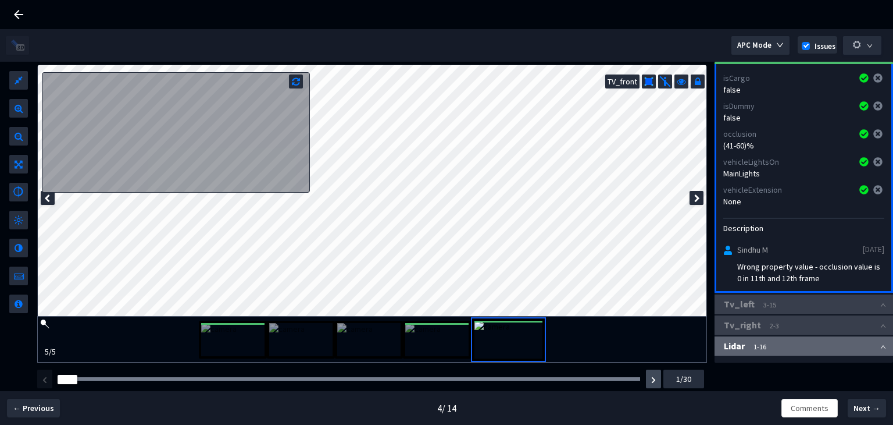
click at [658, 382] on button "button" at bounding box center [653, 378] width 15 height 19
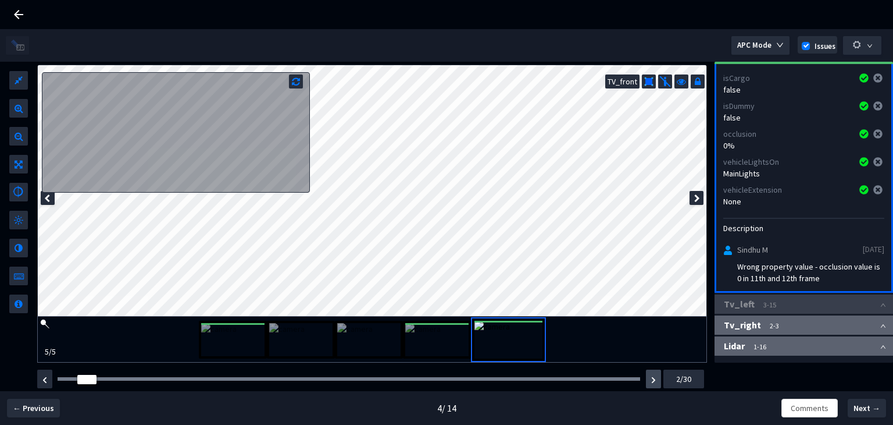
click at [654, 382] on img "button" at bounding box center [653, 379] width 5 height 7
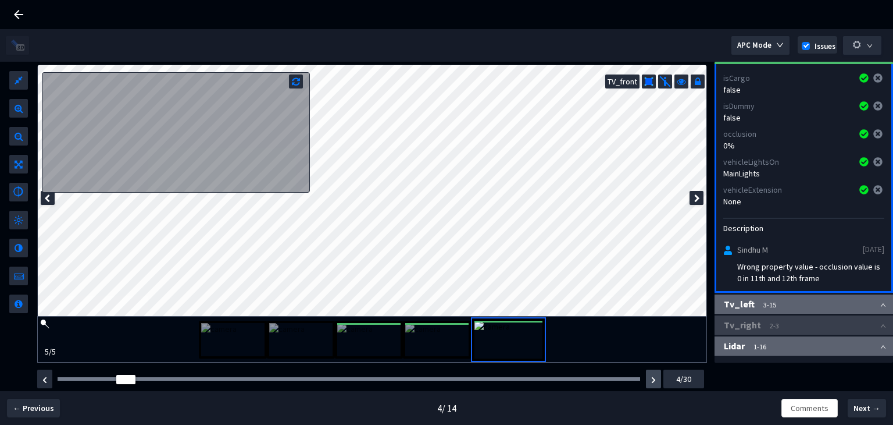
click at [654, 382] on img "button" at bounding box center [653, 379] width 5 height 7
click at [654, 380] on img "button" at bounding box center [653, 379] width 5 height 7
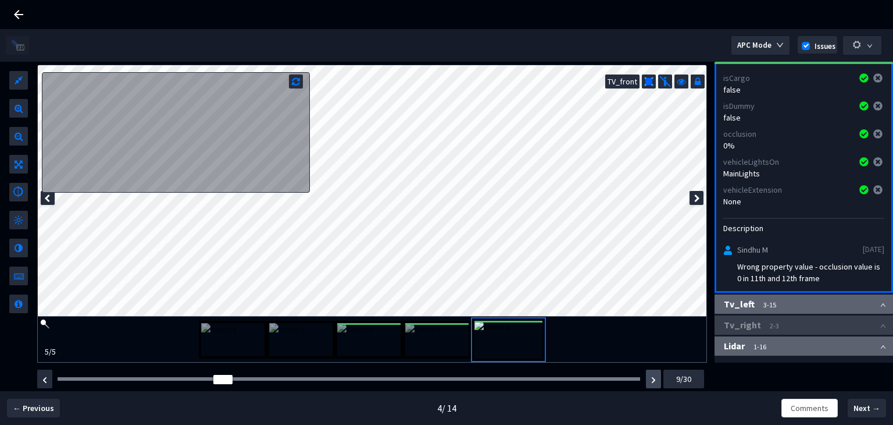
click at [654, 380] on img "button" at bounding box center [653, 379] width 5 height 7
click at [654, 379] on img "button" at bounding box center [653, 379] width 5 height 7
click at [653, 377] on img "button" at bounding box center [653, 379] width 5 height 7
click at [48, 377] on button "button" at bounding box center [44, 378] width 15 height 19
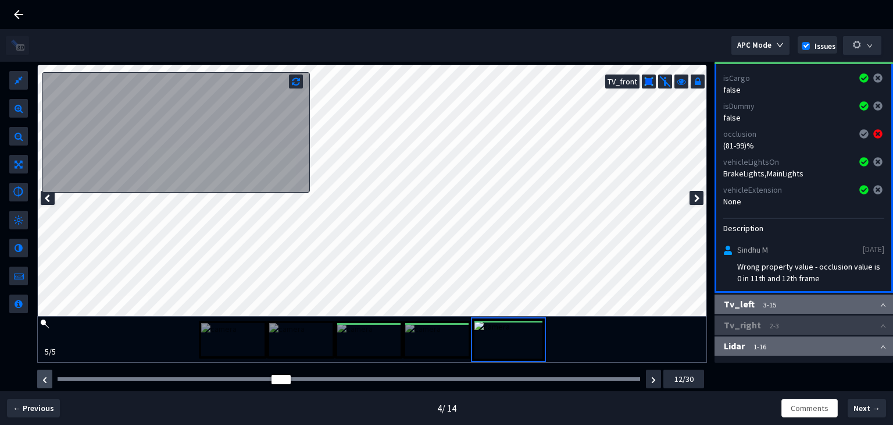
click at [48, 377] on button "button" at bounding box center [44, 378] width 15 height 19
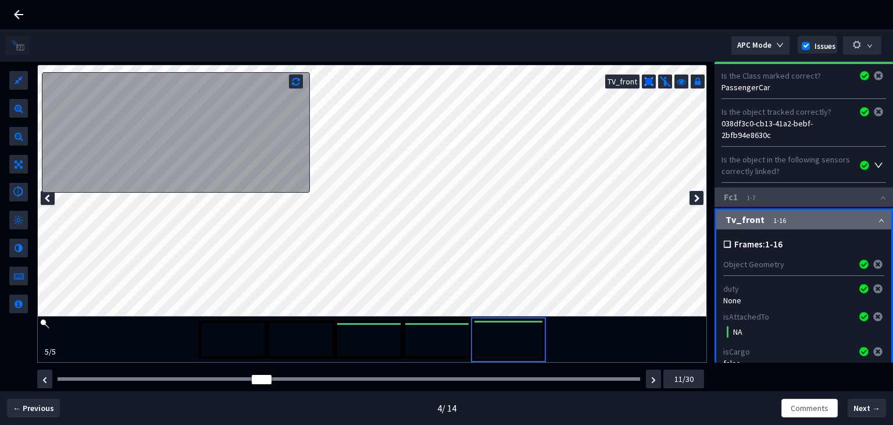
scroll to position [0, 0]
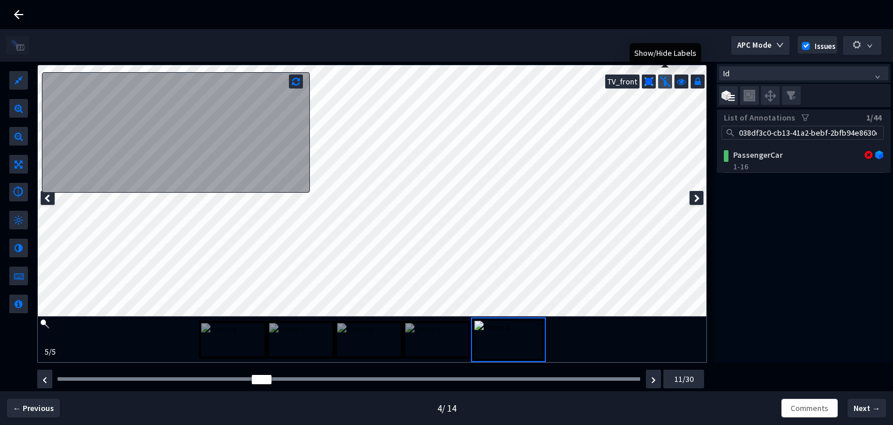
click at [666, 79] on img at bounding box center [666, 82] width 12 height 12
click at [664, 80] on img at bounding box center [666, 82] width 12 height 12
click at [682, 80] on icon at bounding box center [681, 80] width 9 height 12
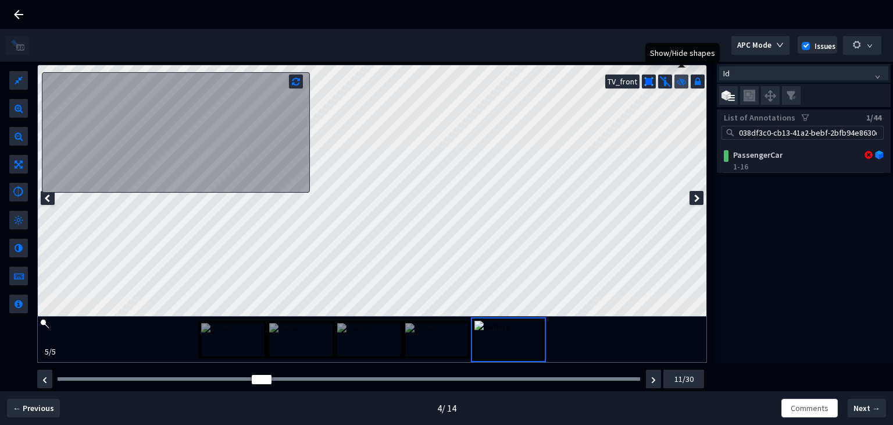
click at [683, 81] on icon at bounding box center [681, 80] width 9 height 12
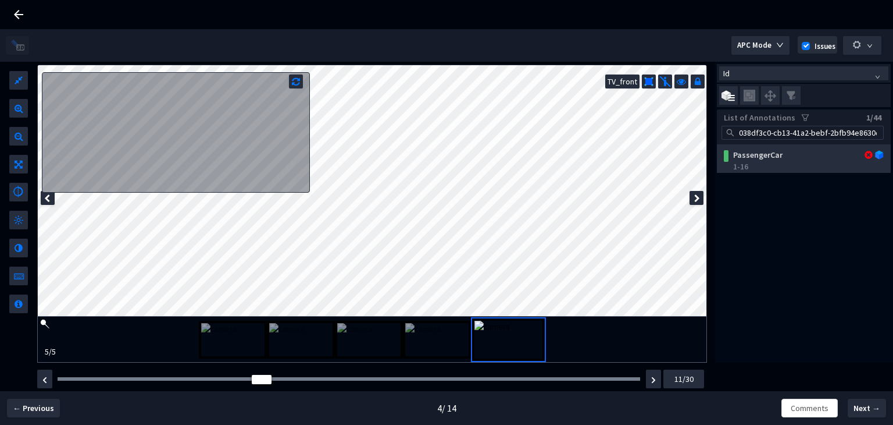
click at [766, 153] on div "PassengerCar" at bounding box center [791, 155] width 124 height 12
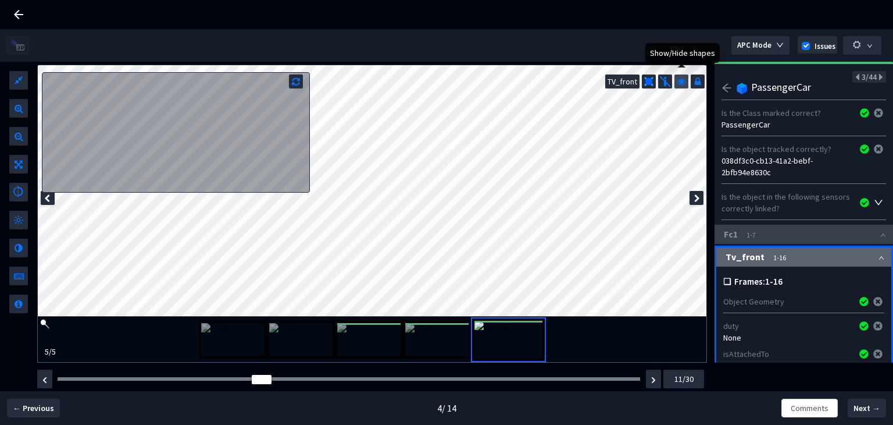
click at [682, 81] on icon at bounding box center [681, 80] width 9 height 12
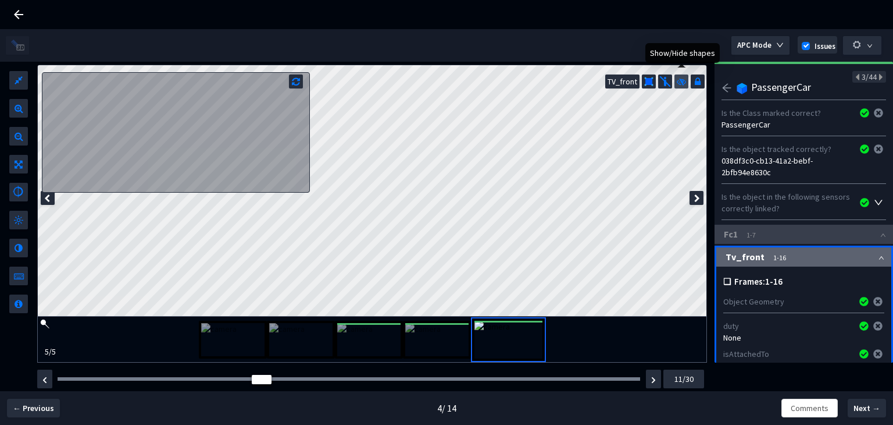
click at [682, 82] on icon at bounding box center [681, 80] width 9 height 12
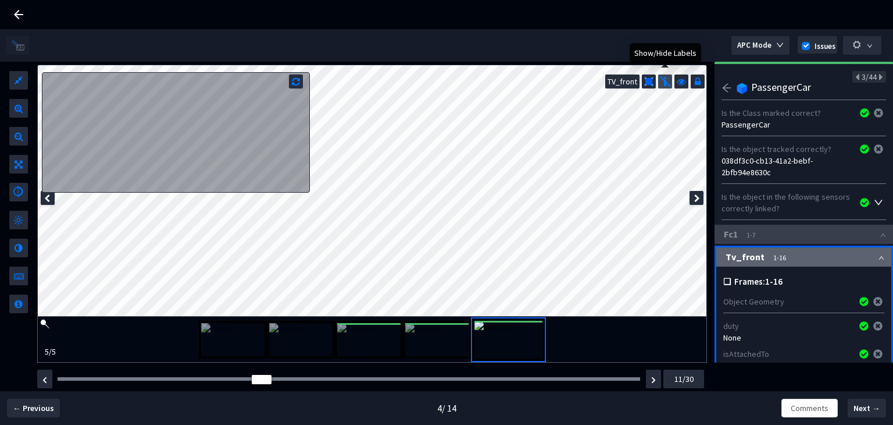
click at [668, 80] on img at bounding box center [666, 82] width 12 height 12
click at [727, 89] on icon "arrow-left" at bounding box center [727, 88] width 10 height 10
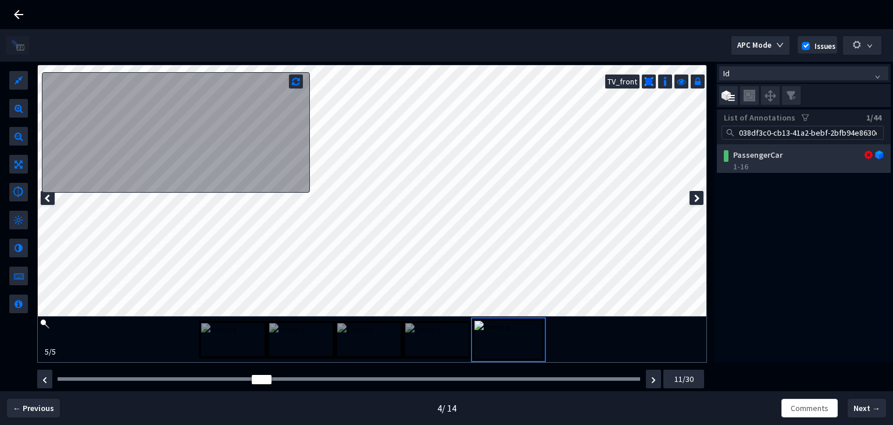
click at [777, 159] on div "PassengerCar" at bounding box center [791, 155] width 124 height 12
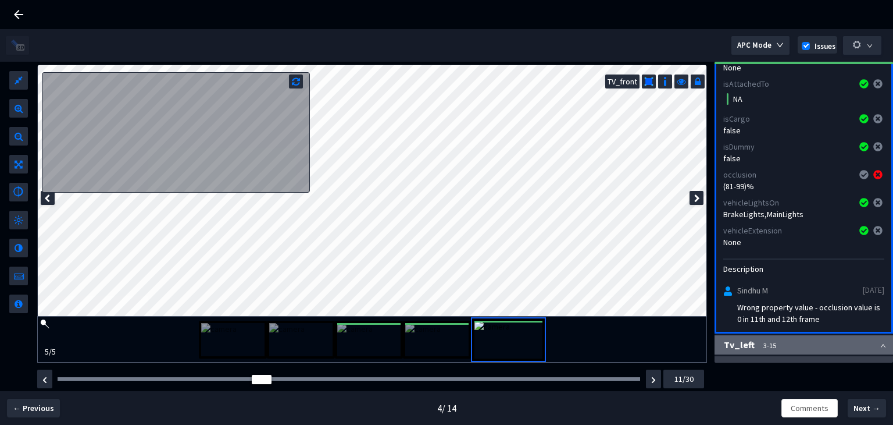
scroll to position [291, 0]
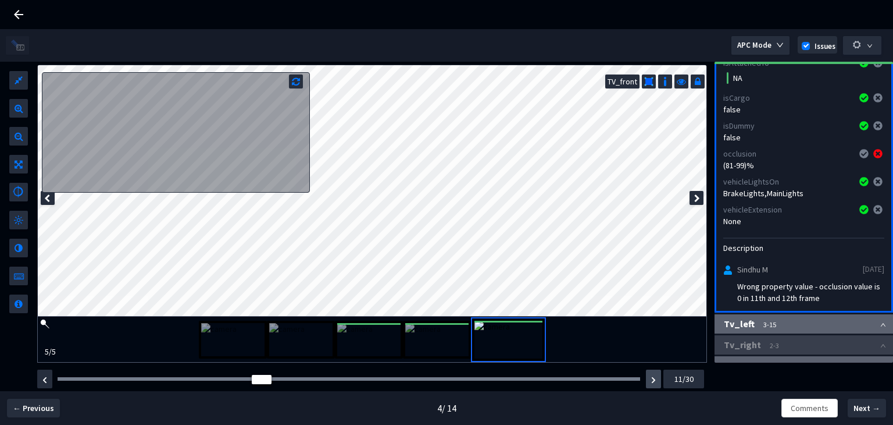
click at [654, 377] on img "button" at bounding box center [653, 379] width 5 height 7
click at [44, 377] on img "button" at bounding box center [44, 379] width 5 height 7
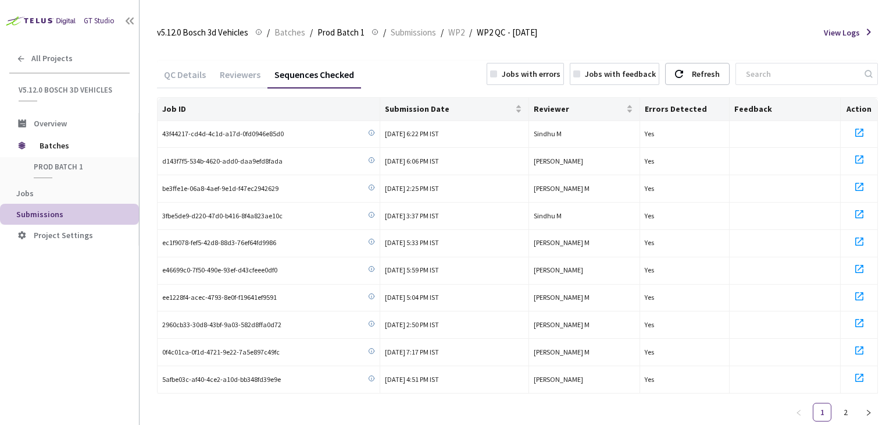
scroll to position [28, 0]
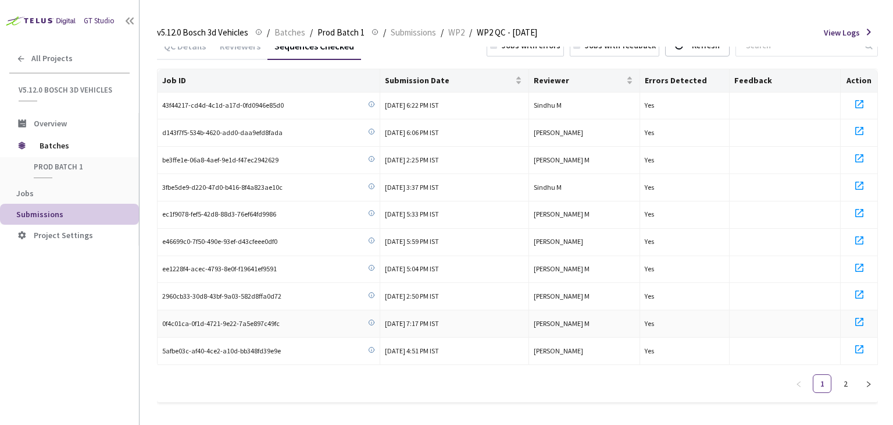
click at [860, 318] on icon at bounding box center [860, 322] width 8 height 8
click at [846, 377] on link "2" at bounding box center [845, 383] width 17 height 17
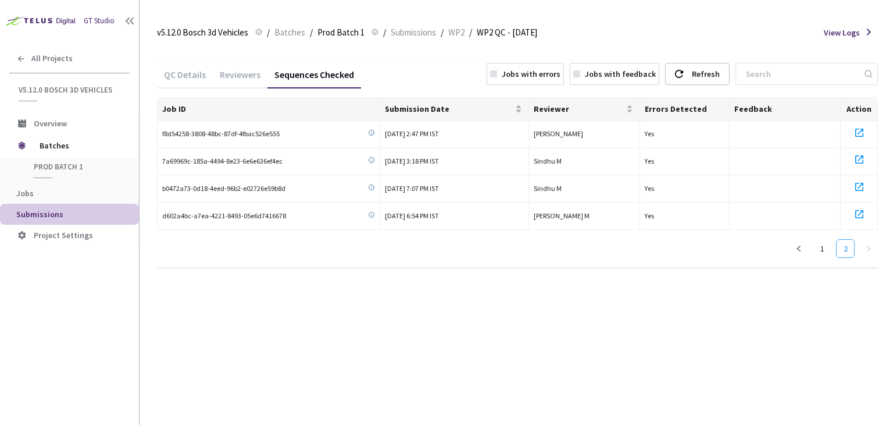
scroll to position [0, 0]
click at [820, 250] on link "1" at bounding box center [822, 248] width 17 height 17
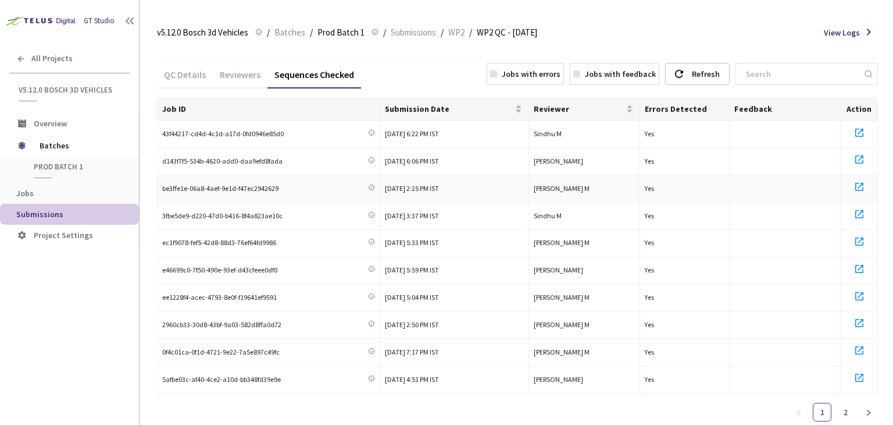
click at [861, 184] on icon at bounding box center [860, 187] width 14 height 14
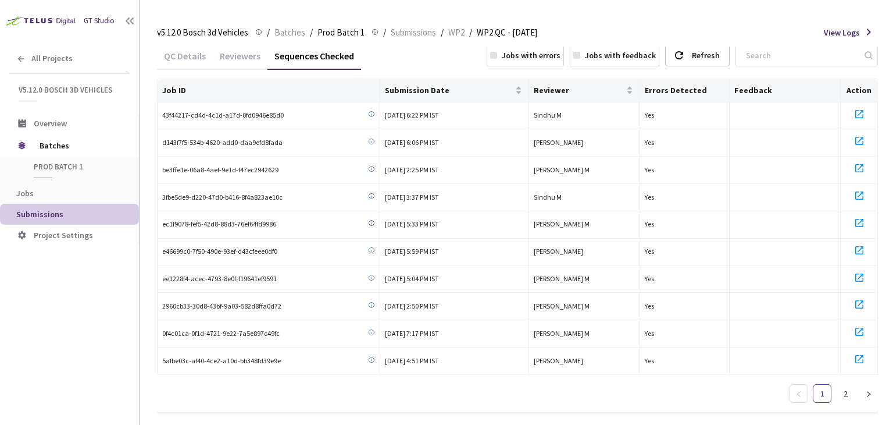
scroll to position [28, 0]
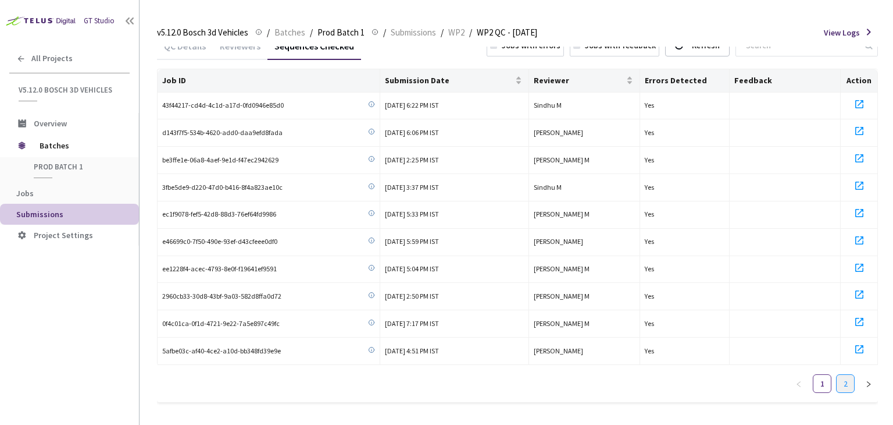
click at [844, 376] on link "2" at bounding box center [845, 383] width 17 height 17
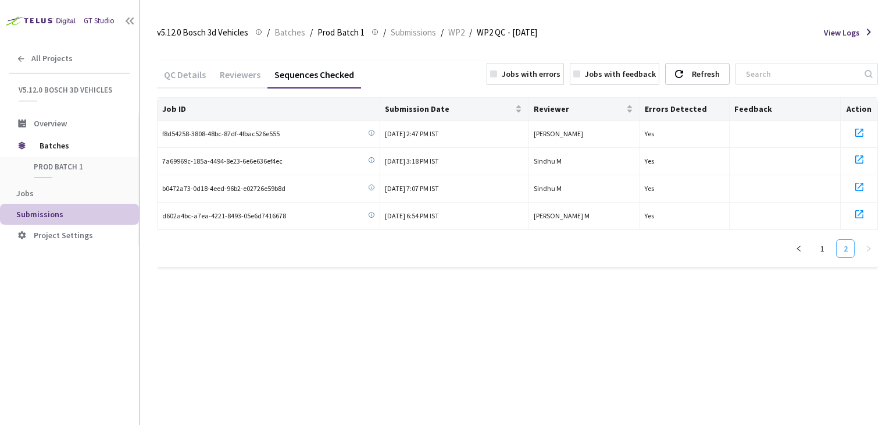
scroll to position [0, 0]
click at [858, 130] on icon at bounding box center [860, 133] width 14 height 14
click at [859, 159] on icon at bounding box center [860, 159] width 8 height 8
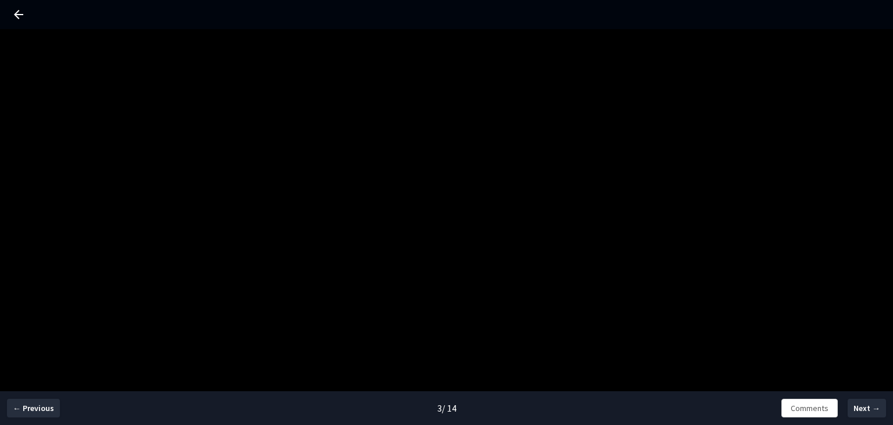
click at [444, 212] on div "← Previous 3 / 14 Comments Next →" at bounding box center [446, 241] width 893 height 425
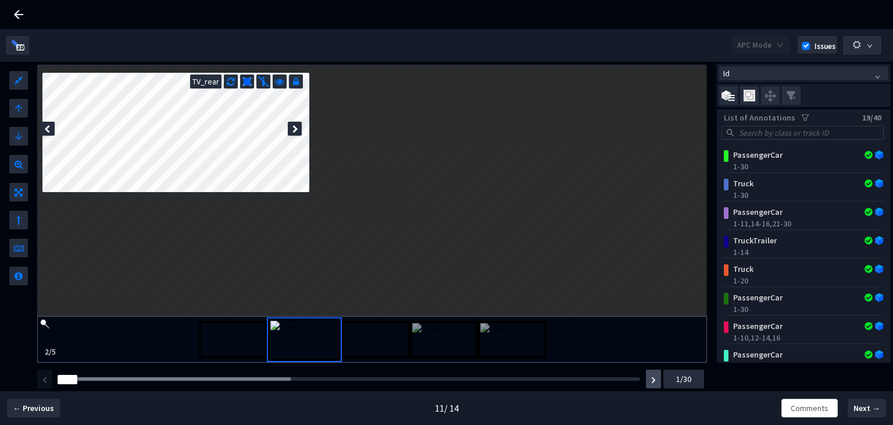
click at [655, 380] on img "button" at bounding box center [653, 379] width 5 height 7
click at [652, 379] on img "button" at bounding box center [653, 379] width 5 height 7
click at [394, 333] on div at bounding box center [376, 339] width 68 height 38
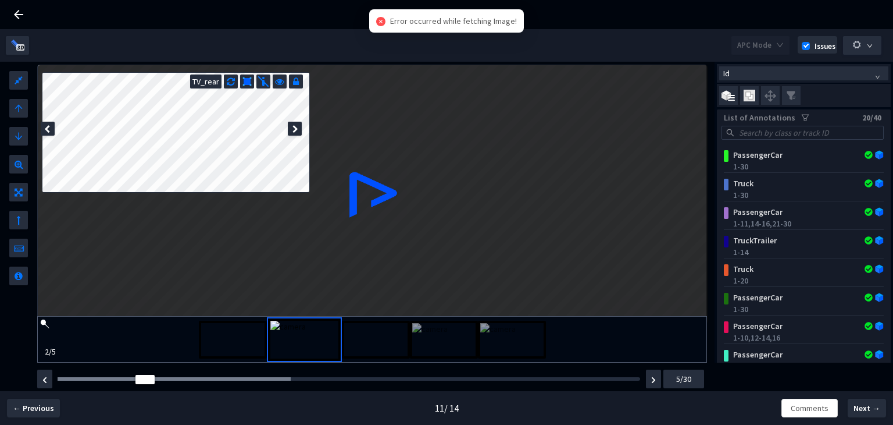
click at [446, 338] on img at bounding box center [443, 339] width 63 height 33
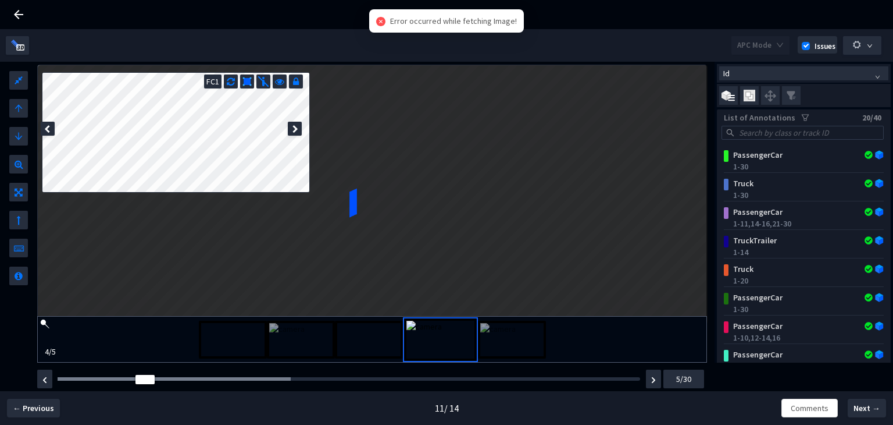
click at [519, 341] on img at bounding box center [511, 339] width 63 height 33
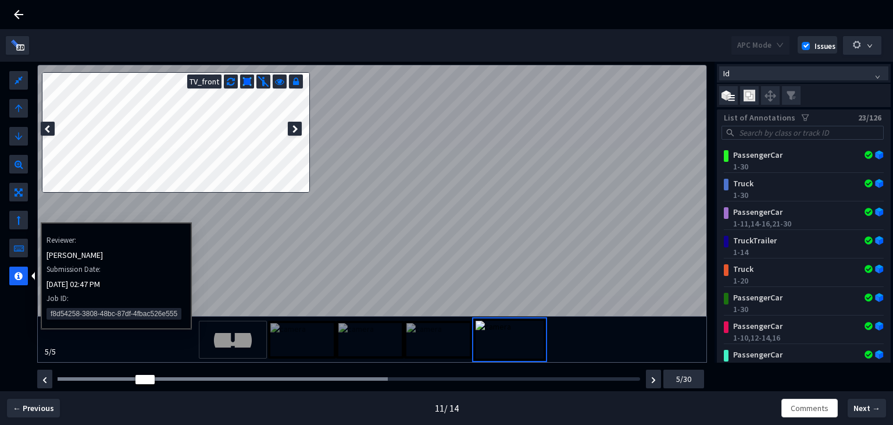
click at [12, 276] on div at bounding box center [18, 275] width 19 height 19
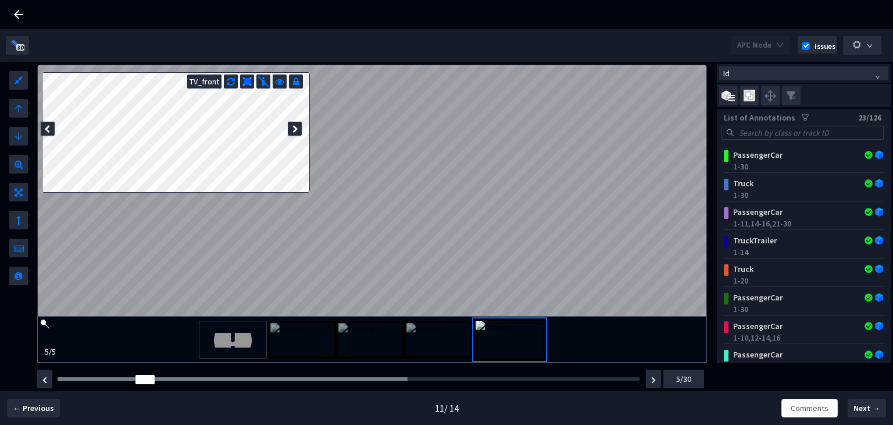
click at [746, 88] on span at bounding box center [749, 95] width 19 height 19
click at [0, 0] on input "checkbox" at bounding box center [0, 0] width 0 height 0
click at [758, 129] on input "search" at bounding box center [808, 132] width 142 height 13
paste input "01f6445f-1017-4c8a-8b76-03ae39e9ca81"
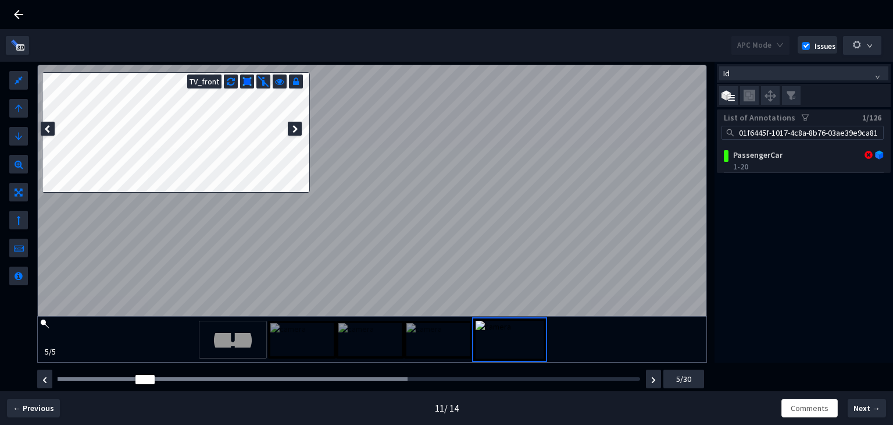
click at [509, 345] on img at bounding box center [510, 339] width 68 height 38
click at [217, 338] on img at bounding box center [233, 340] width 40 height 15
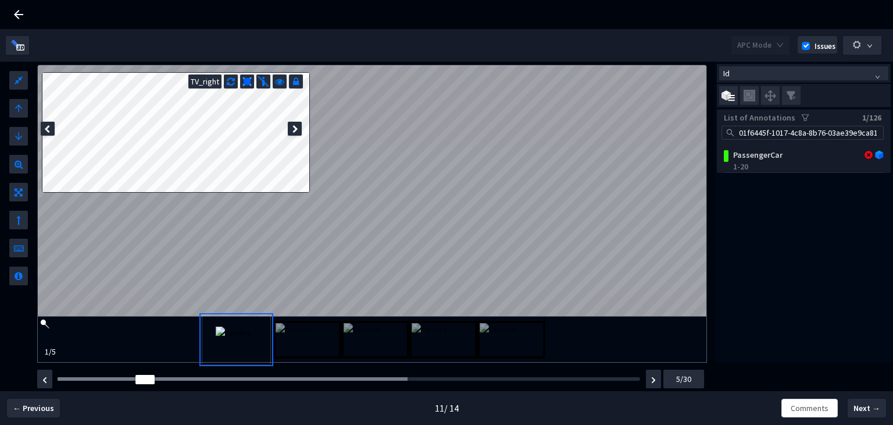
click at [297, 345] on img at bounding box center [307, 339] width 63 height 33
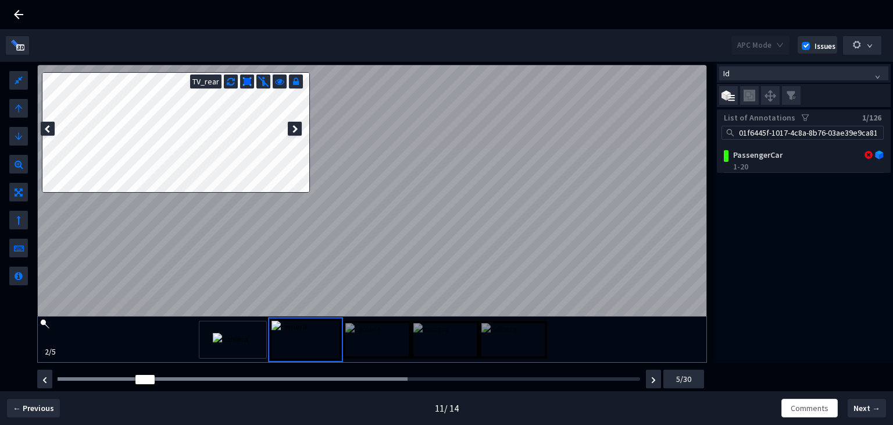
click at [396, 344] on img at bounding box center [376, 339] width 63 height 33
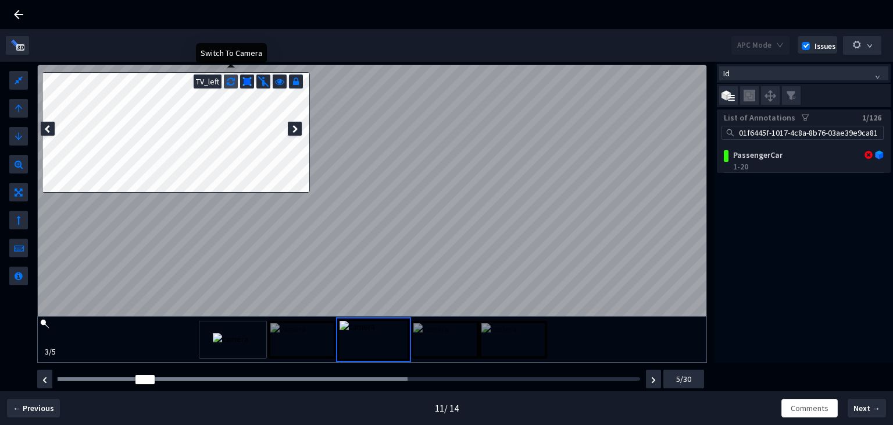
click at [227, 82] on icon at bounding box center [231, 80] width 8 height 12
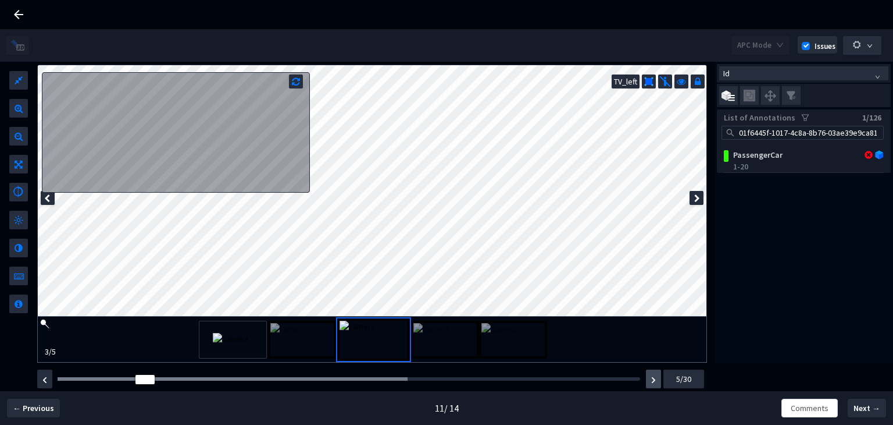
click at [649, 380] on button "button" at bounding box center [653, 378] width 15 height 19
click at [656, 372] on button "button" at bounding box center [653, 378] width 15 height 19
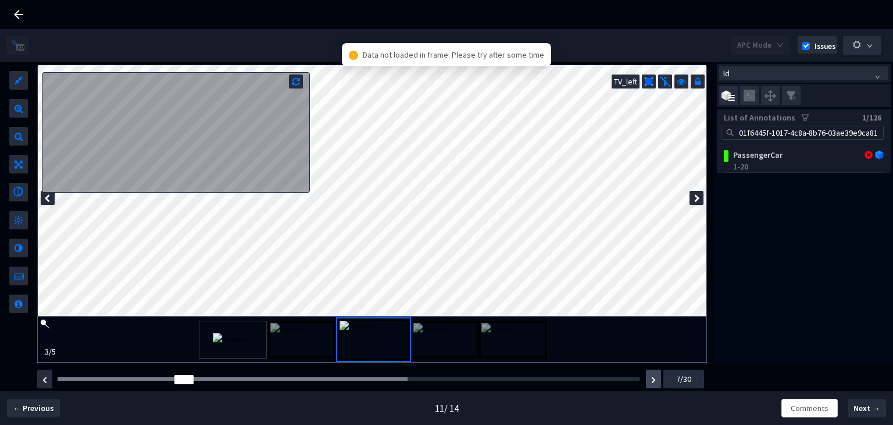
click at [656, 372] on button "button" at bounding box center [653, 378] width 15 height 19
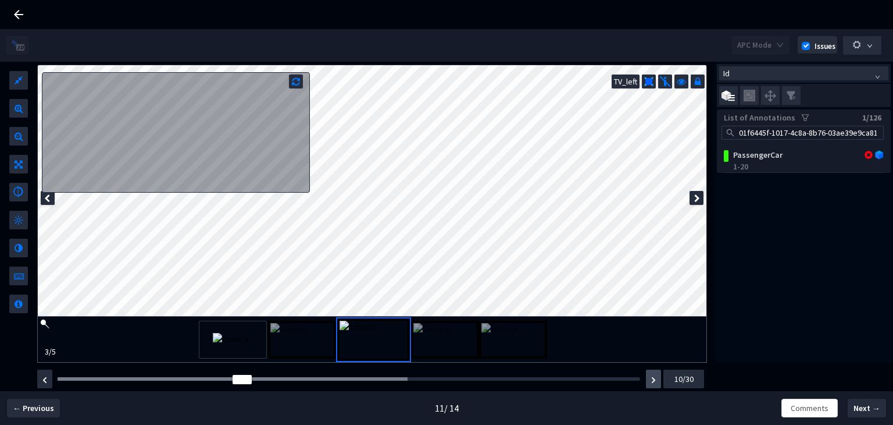
click at [656, 372] on button "button" at bounding box center [653, 378] width 15 height 19
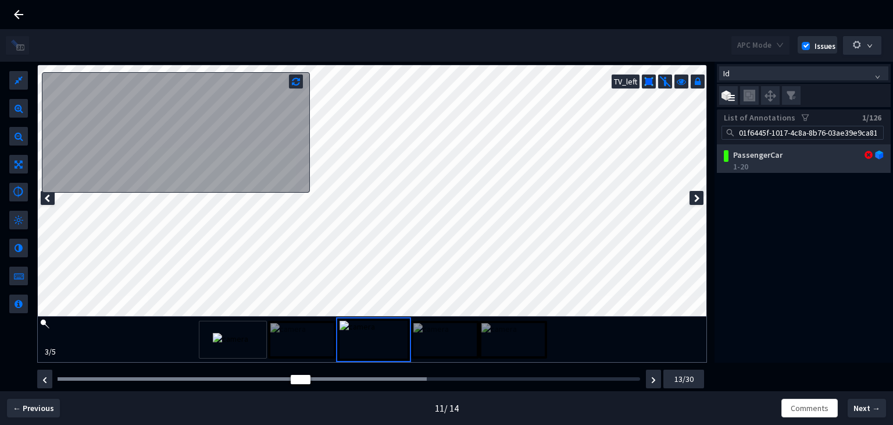
click at [761, 154] on div "PassengerCar" at bounding box center [791, 155] width 124 height 12
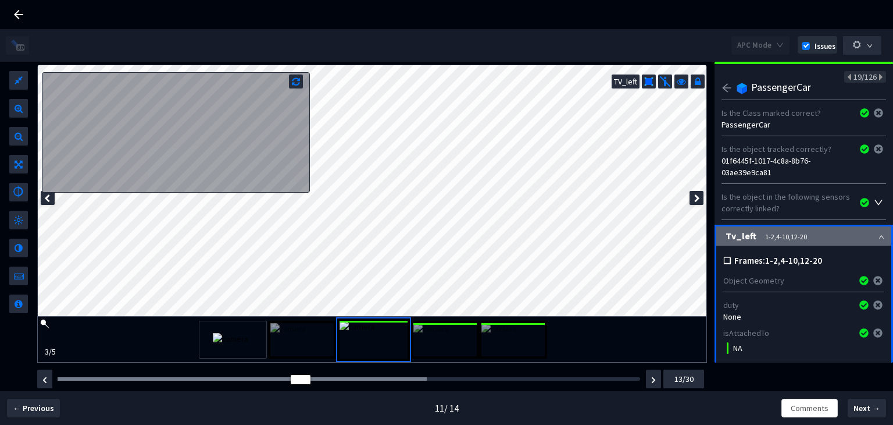
click at [724, 84] on icon "arrow-left" at bounding box center [727, 88] width 10 height 10
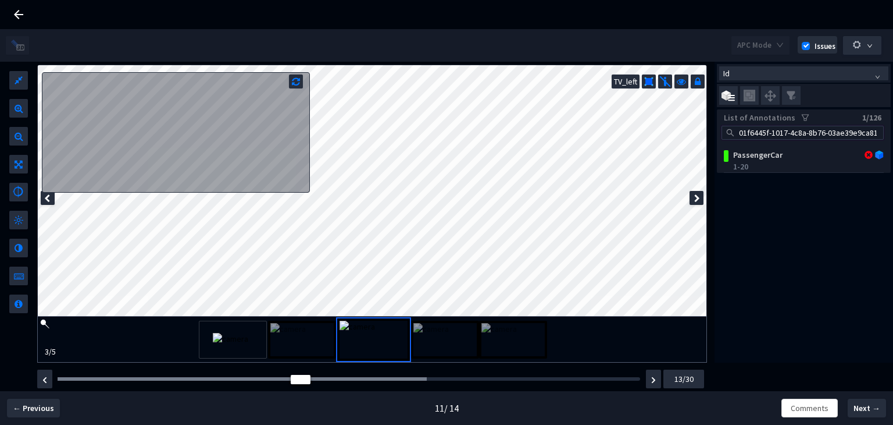
click at [794, 132] on input "01f6445f-1017-4c8a-8b76-03ae39e9ca81" at bounding box center [808, 132] width 142 height 13
paste input "a4c2e053-1221-424a-87db-d2a9d8f0ba1f"
type input "a4c2e053-1221-424a-87db-d2a9d8f0ba1f"
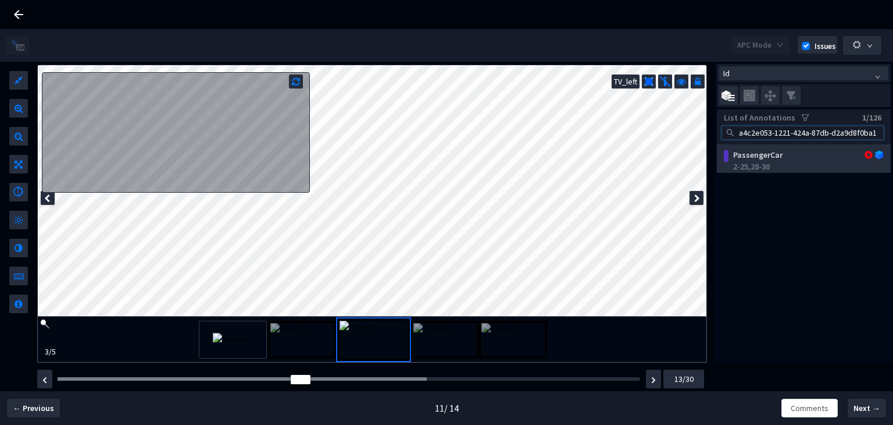
click at [772, 163] on div "2-25, 28-30" at bounding box center [806, 167] width 146 height 12
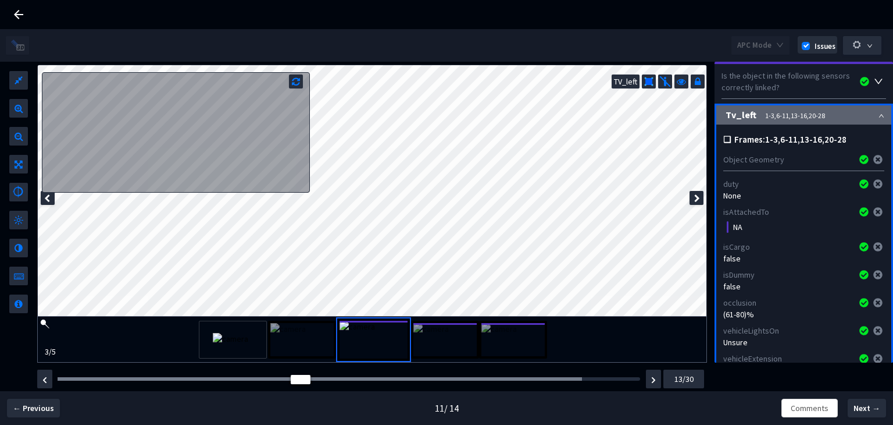
scroll to position [174, 0]
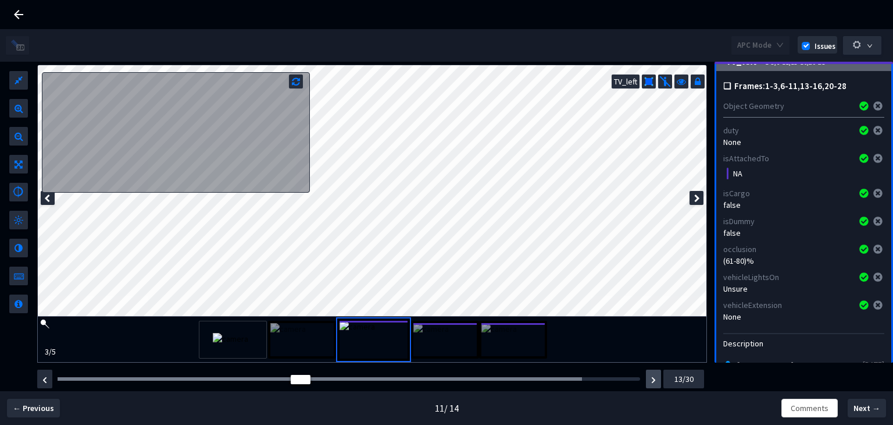
click at [649, 384] on button "button" at bounding box center [653, 378] width 15 height 19
click at [654, 382] on img "button" at bounding box center [653, 379] width 5 height 7
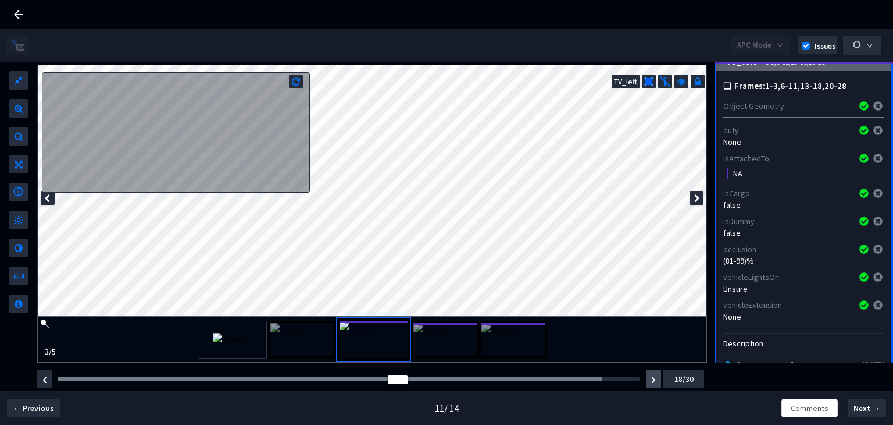
click at [654, 382] on img "button" at bounding box center [653, 379] width 5 height 7
click at [656, 380] on button "button" at bounding box center [653, 378] width 15 height 19
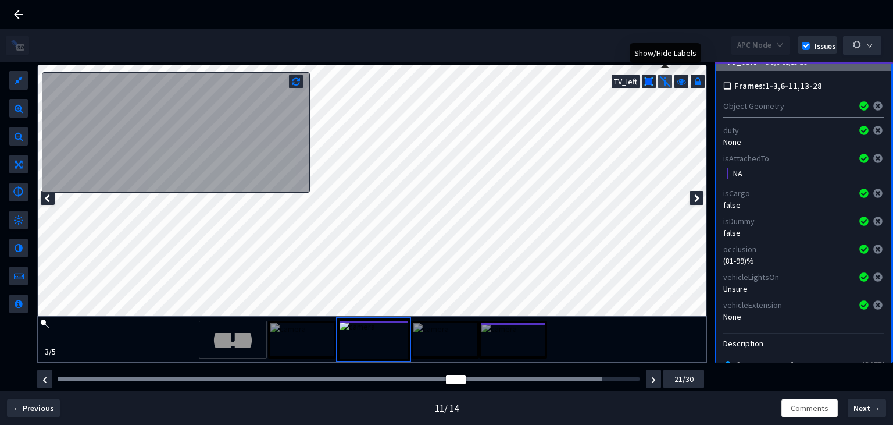
click at [660, 79] on img at bounding box center [666, 82] width 12 height 12
click at [668, 84] on img at bounding box center [666, 82] width 12 height 12
click at [655, 382] on img "button" at bounding box center [653, 379] width 5 height 7
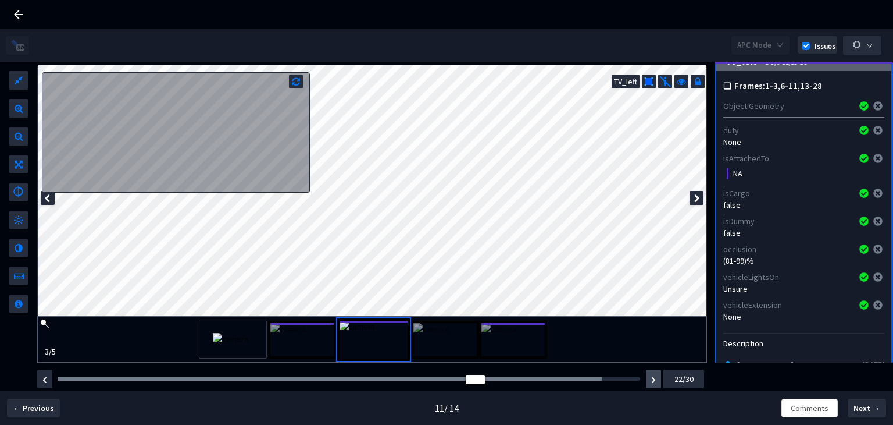
click at [656, 381] on button "button" at bounding box center [653, 378] width 15 height 19
click at [654, 379] on img "button" at bounding box center [653, 379] width 5 height 7
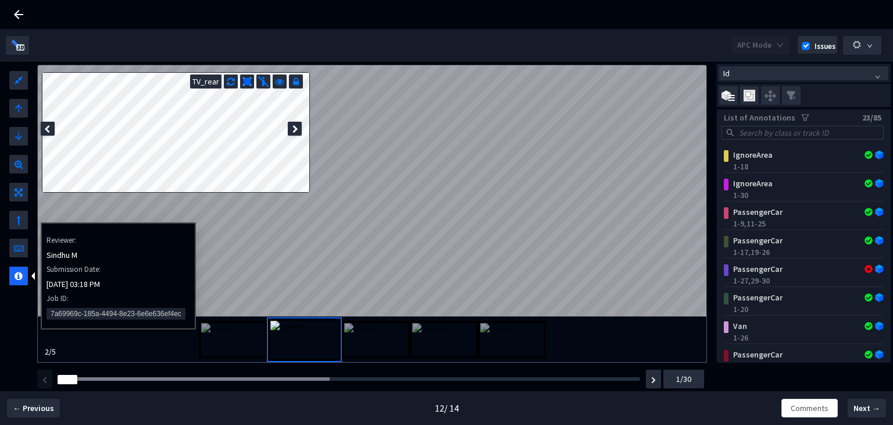
click at [22, 270] on icon at bounding box center [19, 273] width 8 height 14
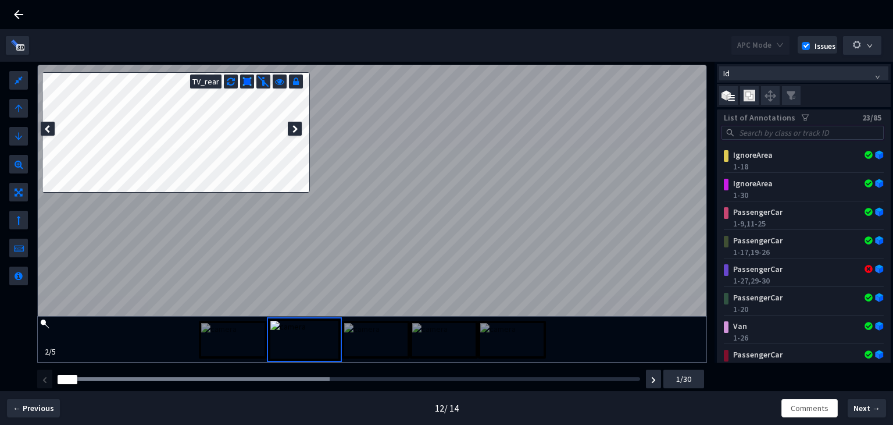
click at [761, 137] on input "search" at bounding box center [808, 132] width 142 height 13
click at [753, 91] on img at bounding box center [750, 96] width 12 height 12
click at [0, 0] on input "checkbox" at bounding box center [0, 0] width 0 height 0
click at [761, 131] on input "search" at bounding box center [808, 132] width 142 height 13
paste input "766afe7d-26e9-4db7-a0bb-17c908e383d1"
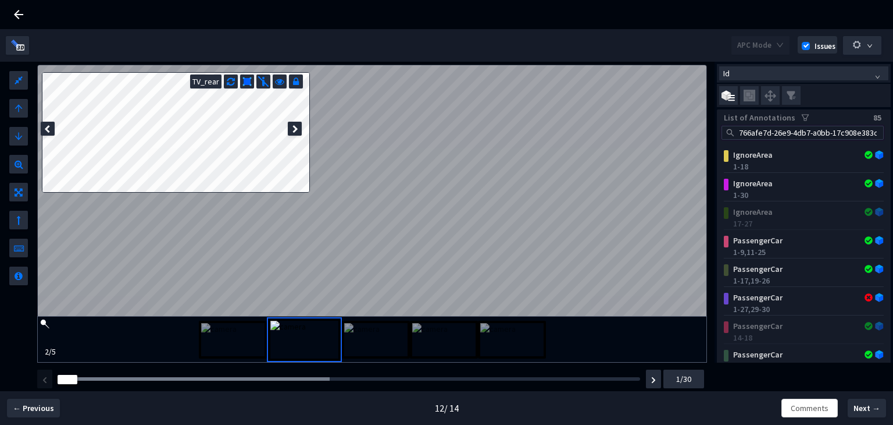
scroll to position [0, 2]
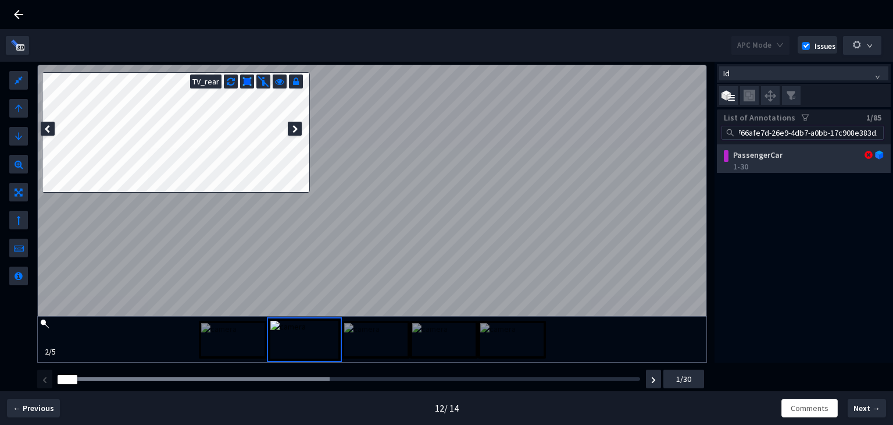
type input "766afe7d-26e9-4db7-a0bb-17c908e383d1"
click at [768, 156] on div "PassengerCar" at bounding box center [791, 155] width 124 height 12
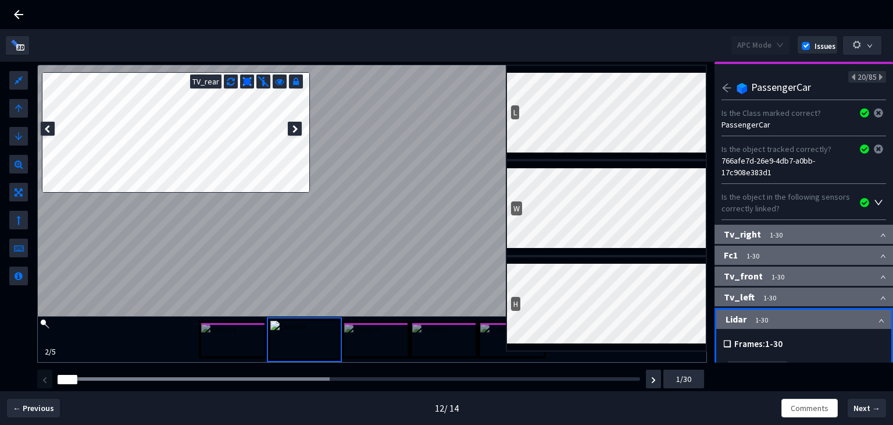
click at [441, 351] on img at bounding box center [443, 339] width 63 height 33
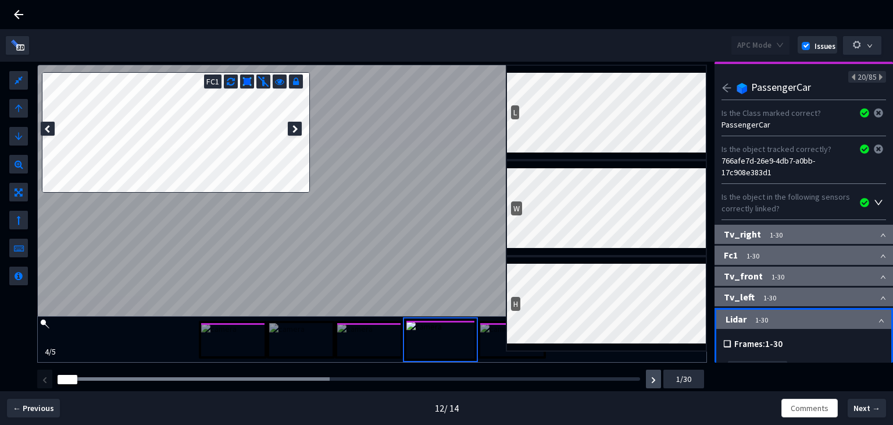
click at [651, 376] on img "button" at bounding box center [653, 379] width 5 height 7
click at [775, 252] on div "Fc1 1-30" at bounding box center [804, 254] width 179 height 19
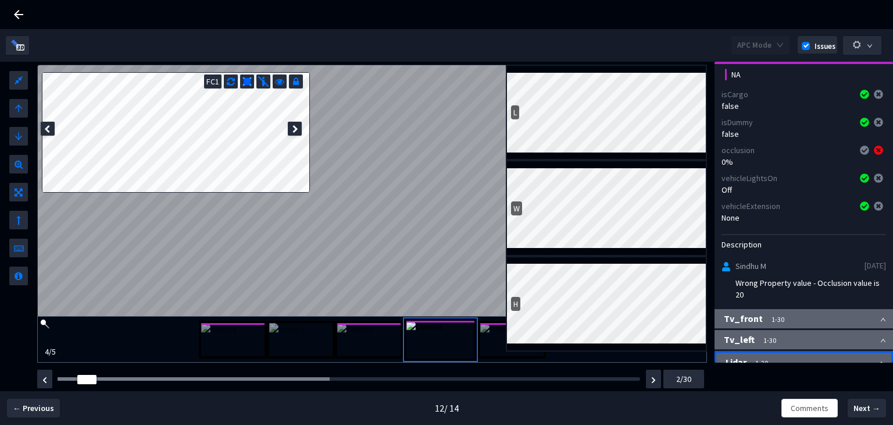
scroll to position [291, 0]
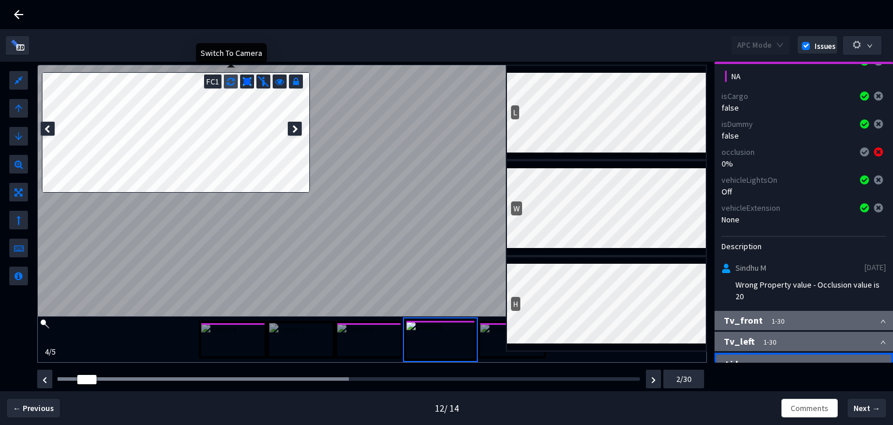
click at [235, 84] on div at bounding box center [231, 81] width 14 height 14
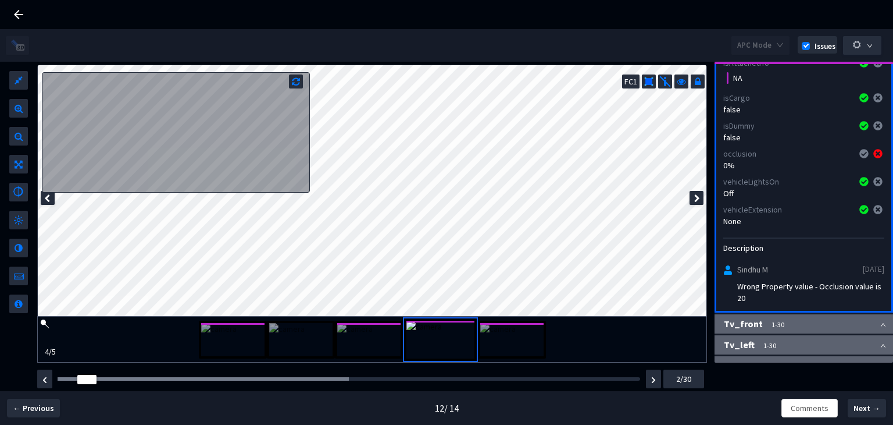
scroll to position [292, 0]
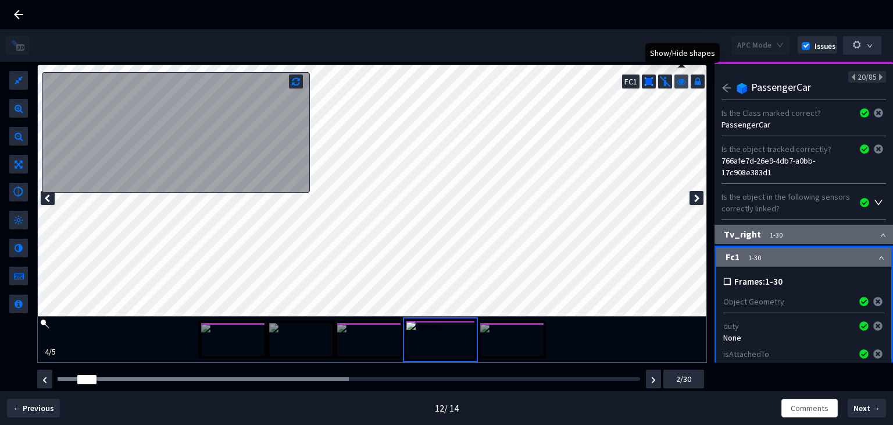
click at [686, 80] on icon at bounding box center [681, 80] width 9 height 12
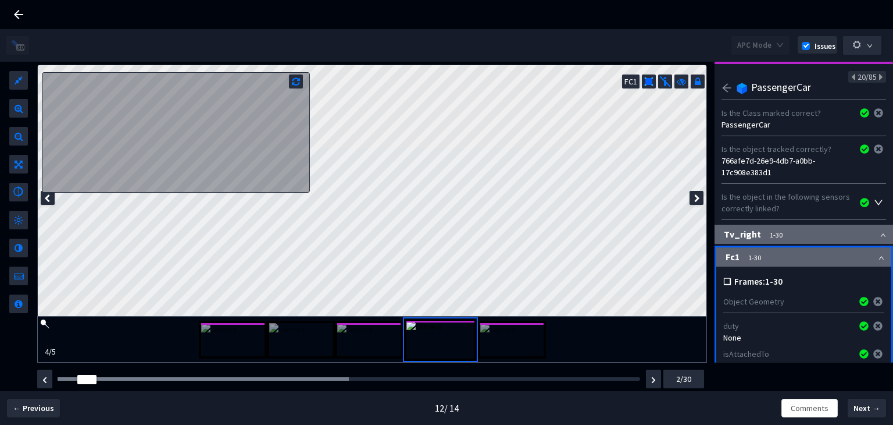
click at [509, 348] on img at bounding box center [511, 339] width 63 height 33
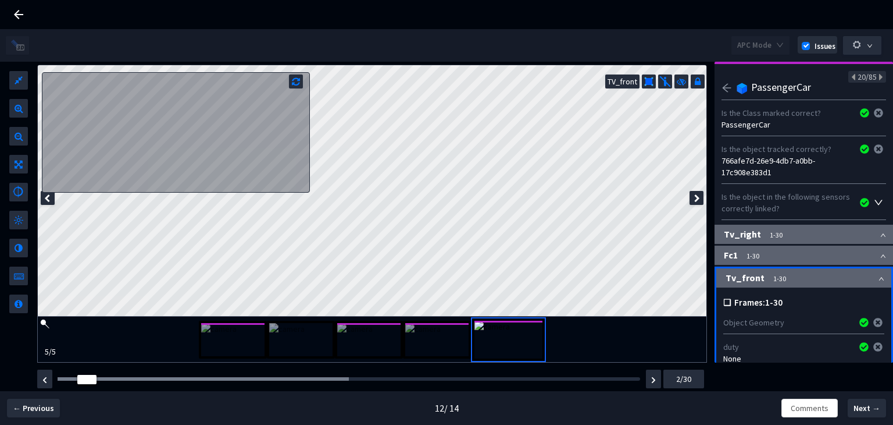
click at [268, 341] on div at bounding box center [301, 339] width 68 height 38
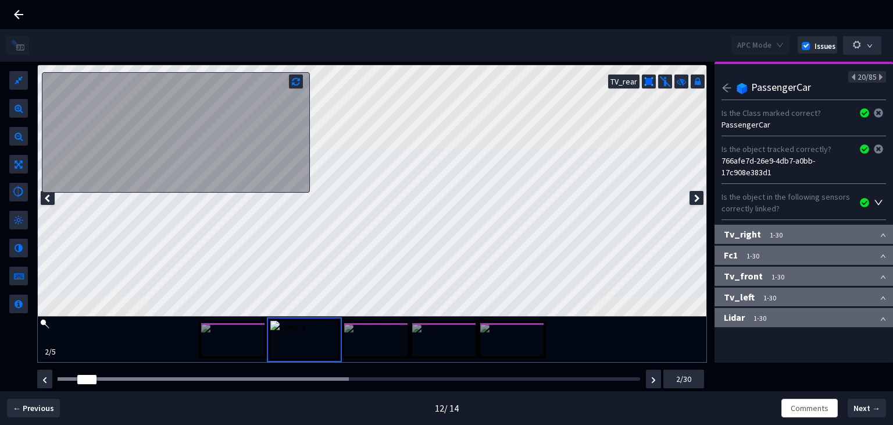
click at [233, 340] on img at bounding box center [232, 339] width 63 height 33
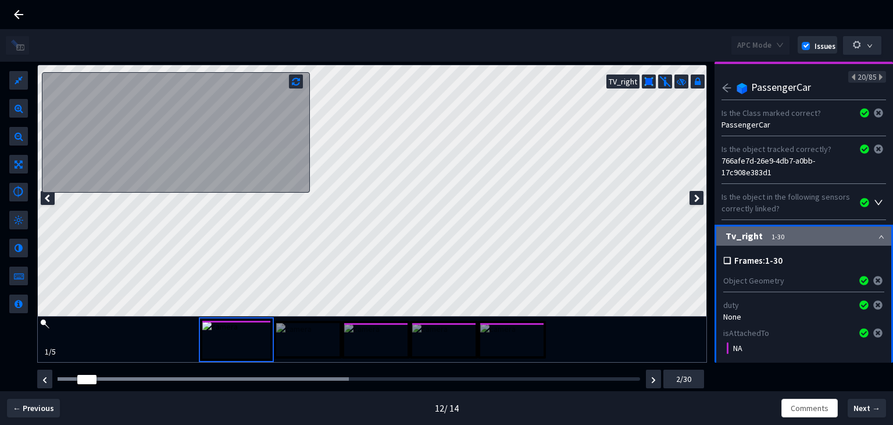
click at [411, 336] on div at bounding box center [444, 339] width 68 height 38
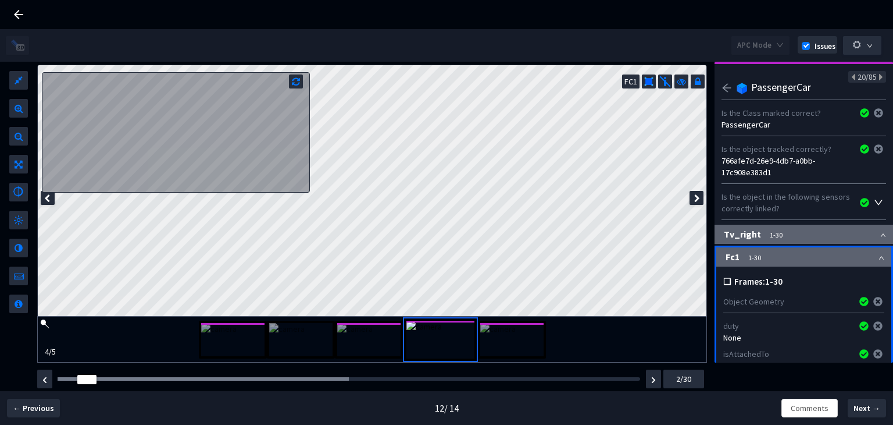
click at [385, 334] on img at bounding box center [368, 339] width 63 height 33
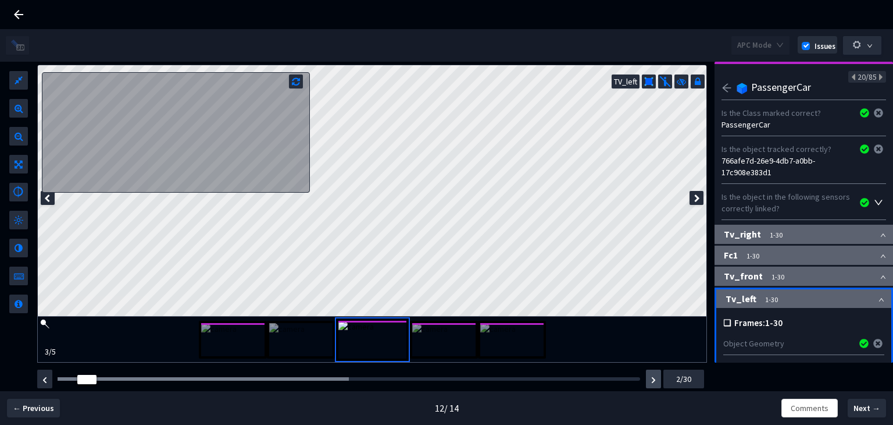
click at [655, 379] on img "button" at bounding box center [653, 379] width 5 height 7
click at [655, 376] on img "button" at bounding box center [653, 379] width 5 height 7
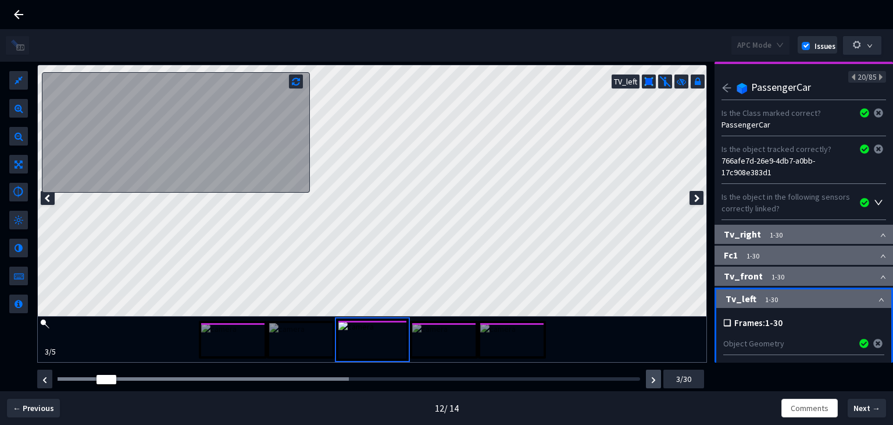
click at [655, 374] on button "button" at bounding box center [653, 378] width 15 height 19
click at [686, 82] on icon at bounding box center [681, 80] width 9 height 12
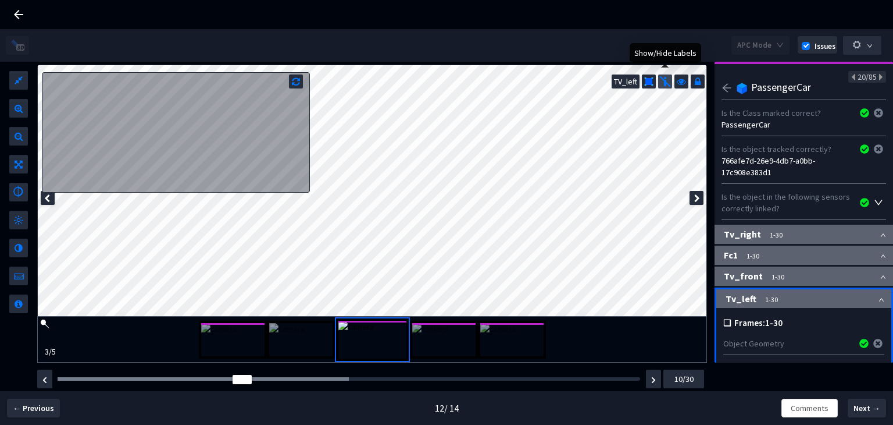
click at [668, 79] on img at bounding box center [666, 82] width 12 height 12
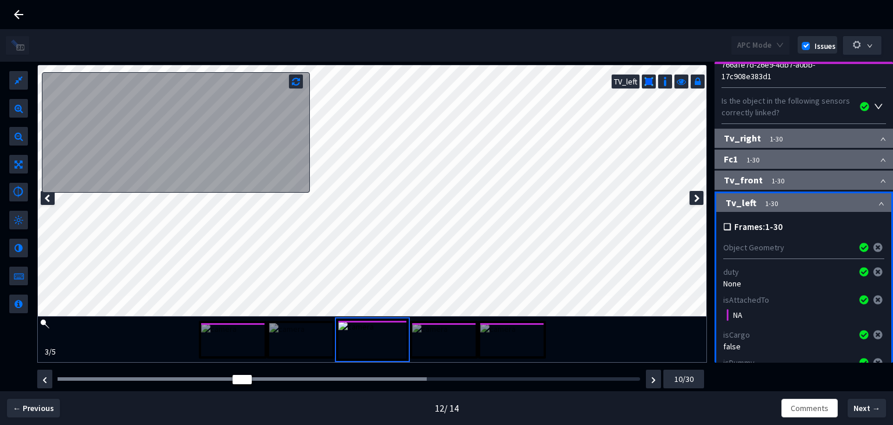
scroll to position [116, 0]
